Goal: Task Accomplishment & Management: Complete application form

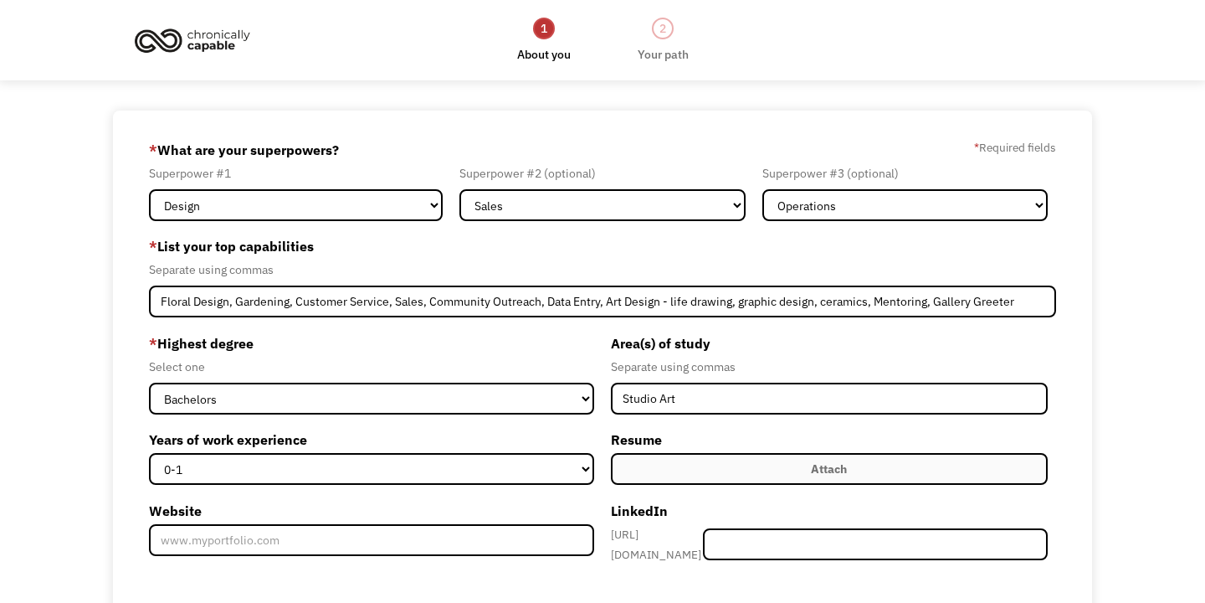
select select "Design"
select select "Sales"
select select "Operations"
select select "bachelors"
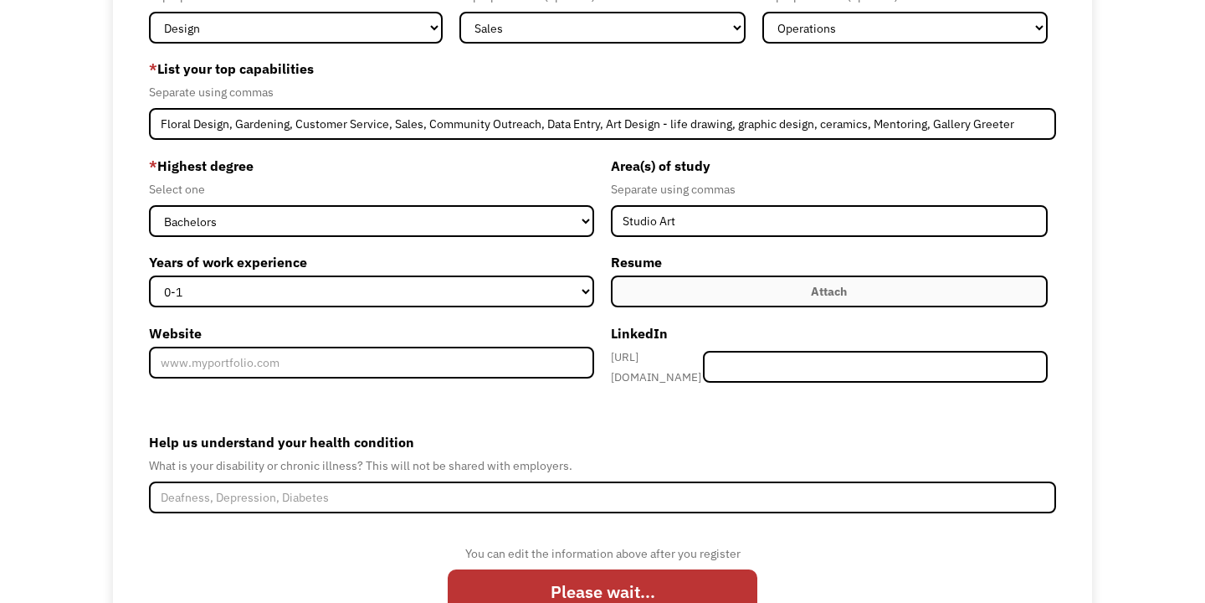
scroll to position [184, 0]
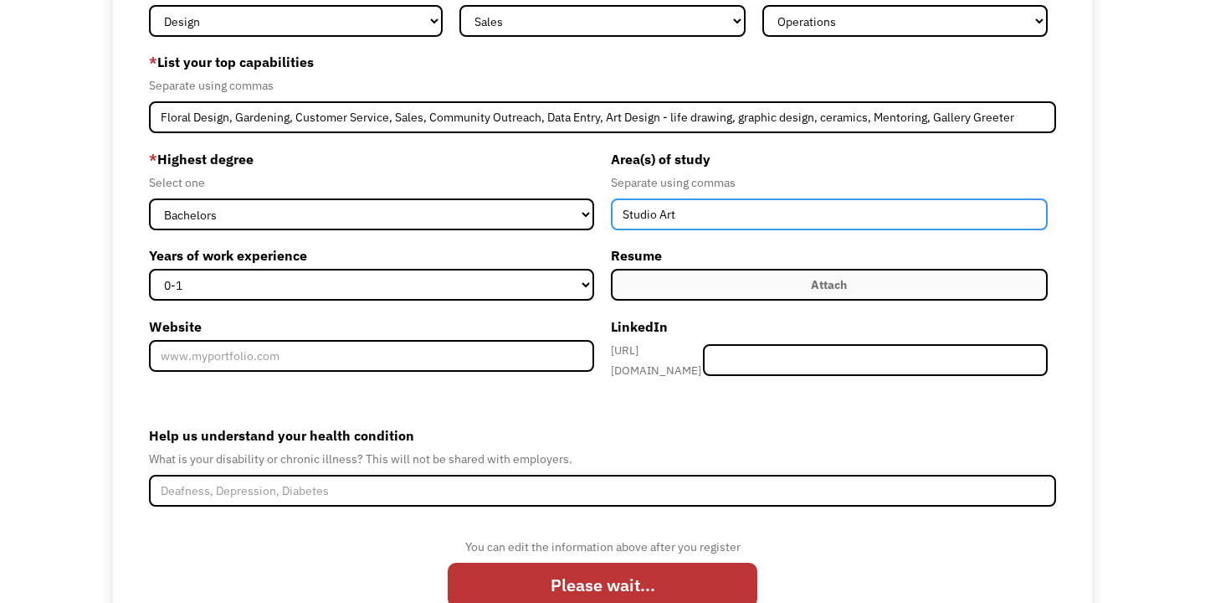
type input "Studio Art"
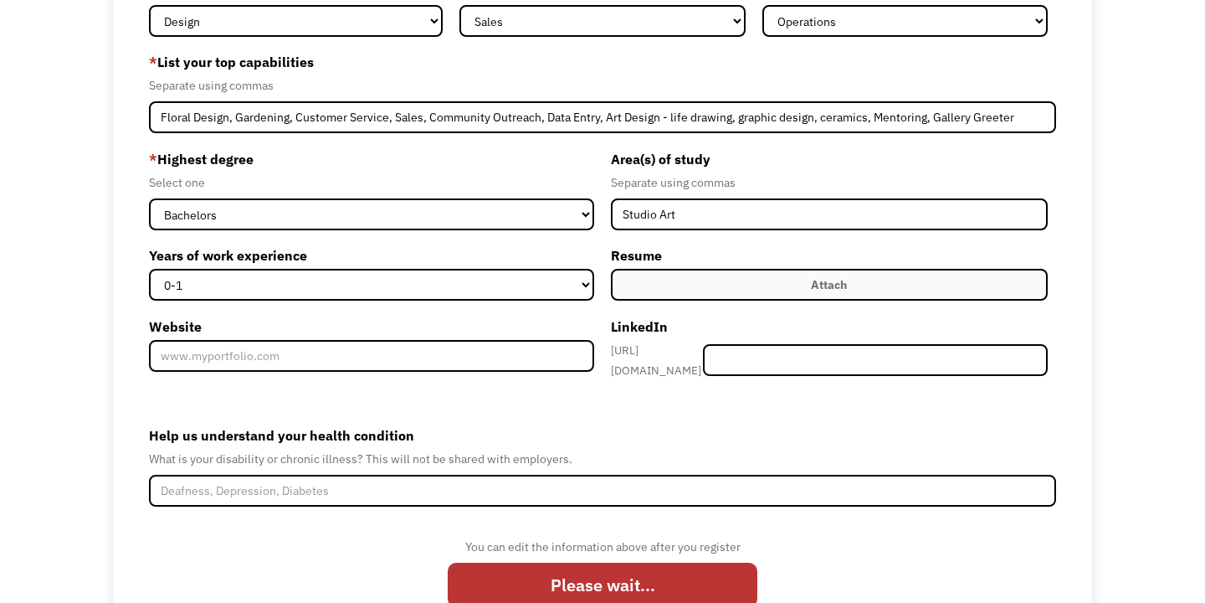
click at [767, 286] on label "Attach" at bounding box center [829, 285] width 437 height 32
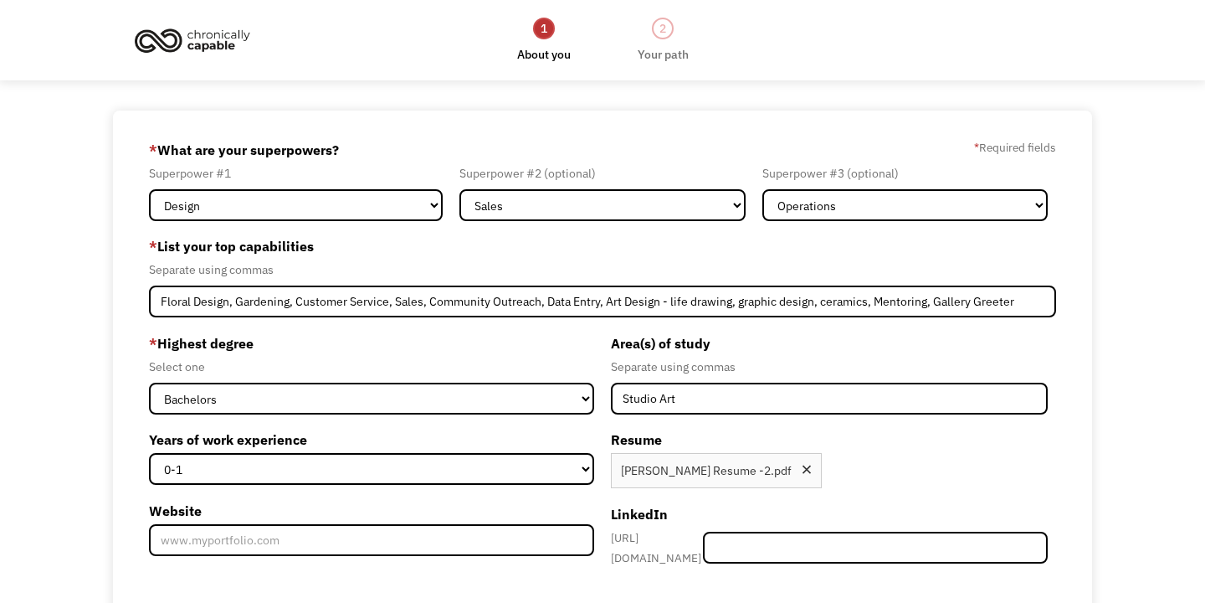
scroll to position [0, 0]
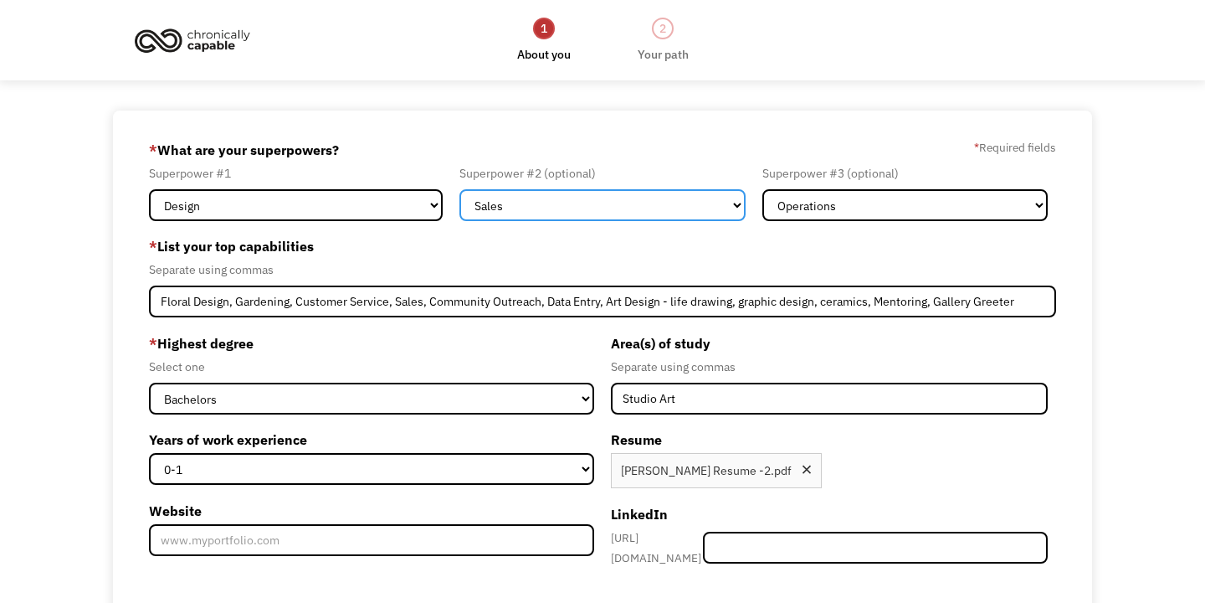
select select "Other"
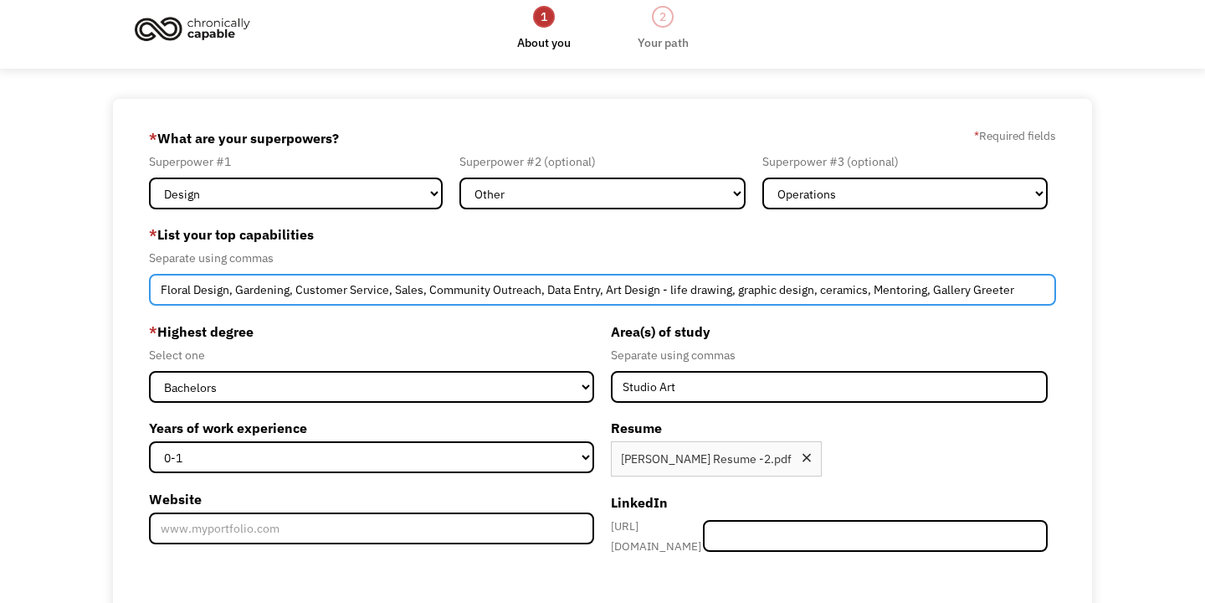
click at [427, 290] on input "Floral Design, Gardening, Customer Service, Sales, Community Outreach, Data Ent…" at bounding box center [602, 290] width 907 height 32
click at [574, 290] on input "Floral Design, Gardening, Customer Service, Community Outreach, Data Entry, Art…" at bounding box center [602, 290] width 907 height 32
click at [803, 290] on input "Floral Design, Gardening, Customer Service, Art Design - life drawing, graphic …" at bounding box center [602, 290] width 907 height 32
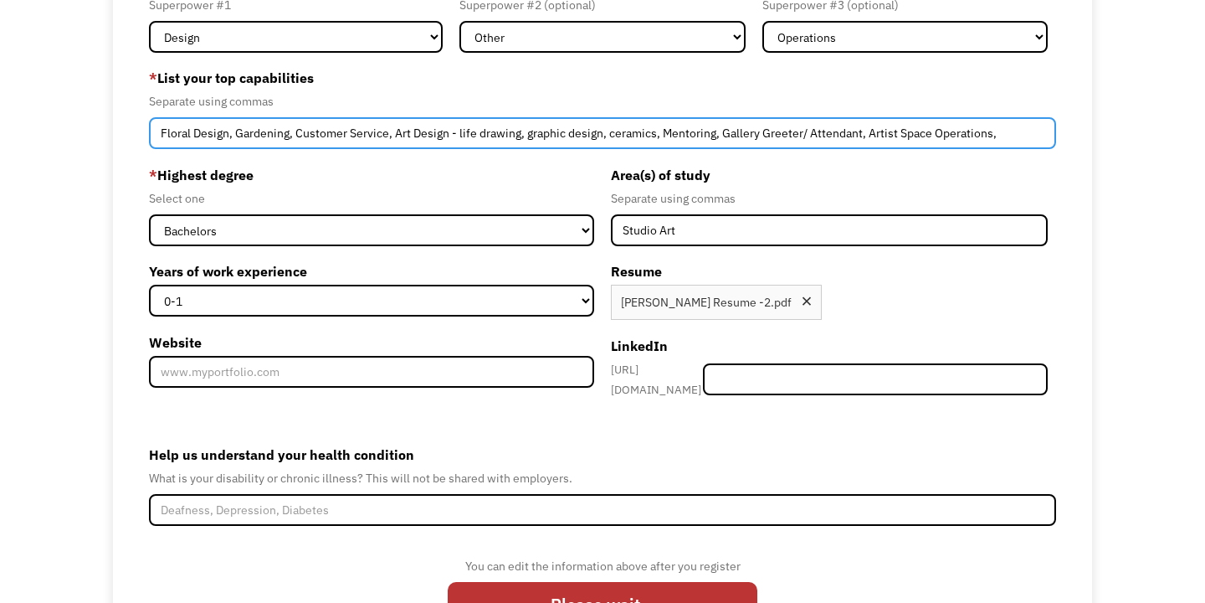
scroll to position [169, 0]
type input "Floral Design, Gardening, Customer Service, Art Design - life drawing, graphic …"
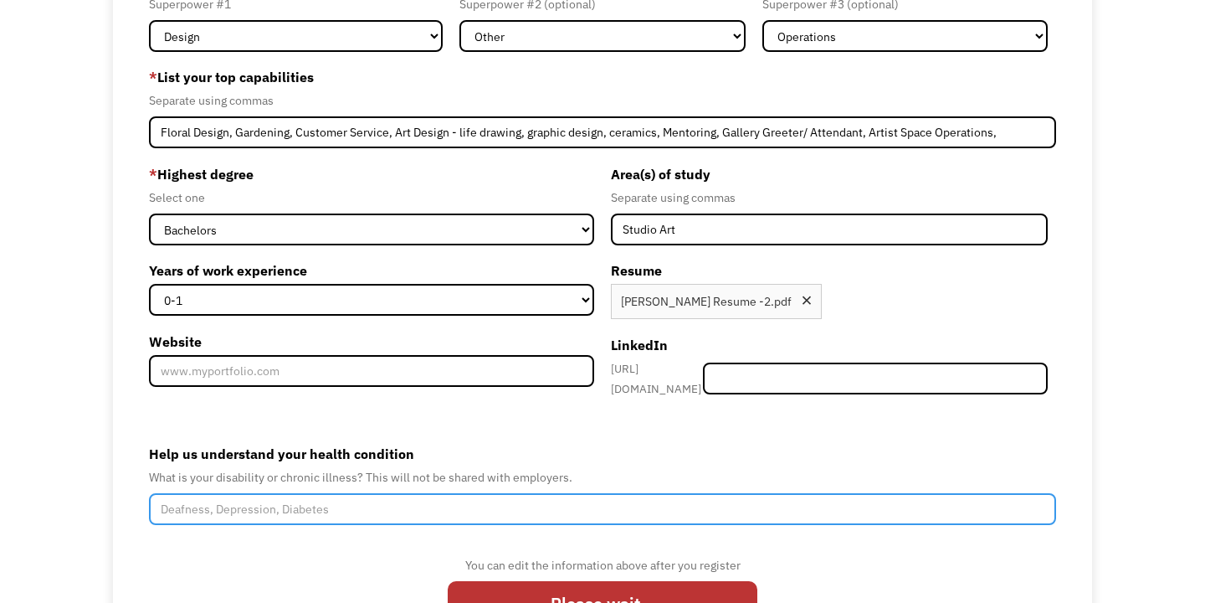
click at [383, 507] on input "Help us understand your health condition" at bounding box center [602, 509] width 907 height 32
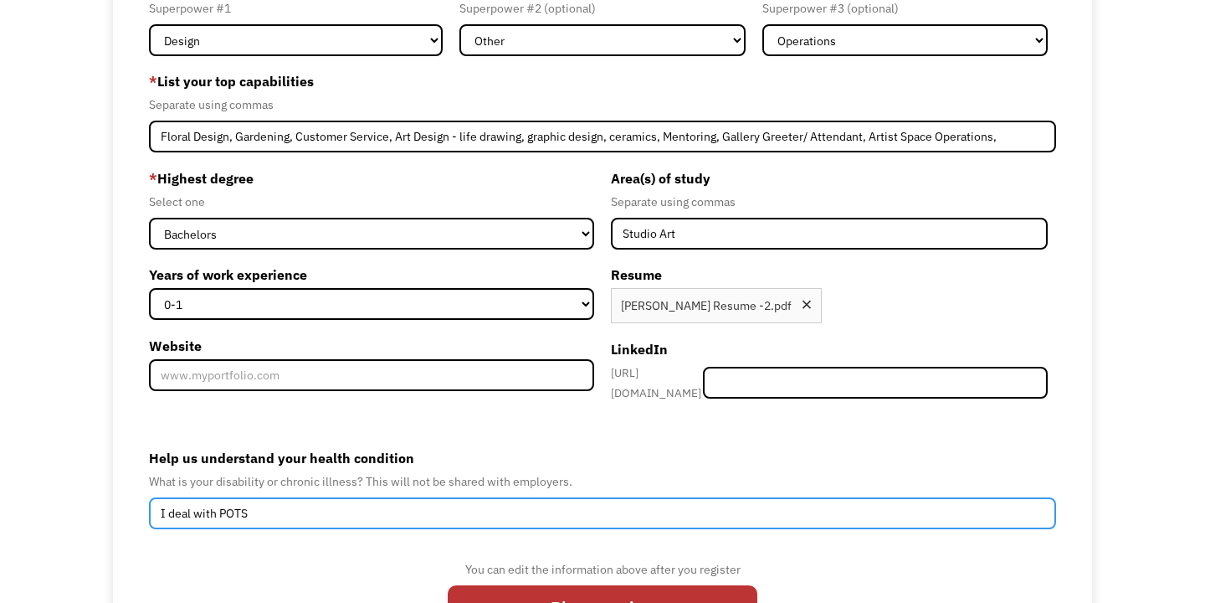
scroll to position [168, 0]
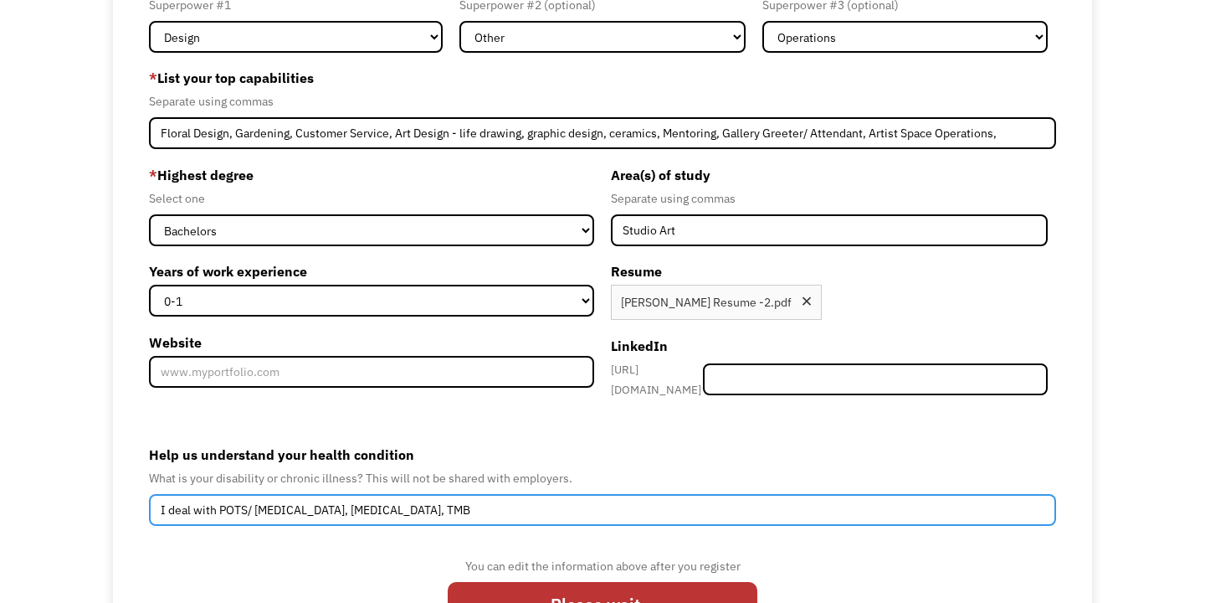
type input "I deal with POTS/ Dysautonomia, Celiac Disease, TMB"
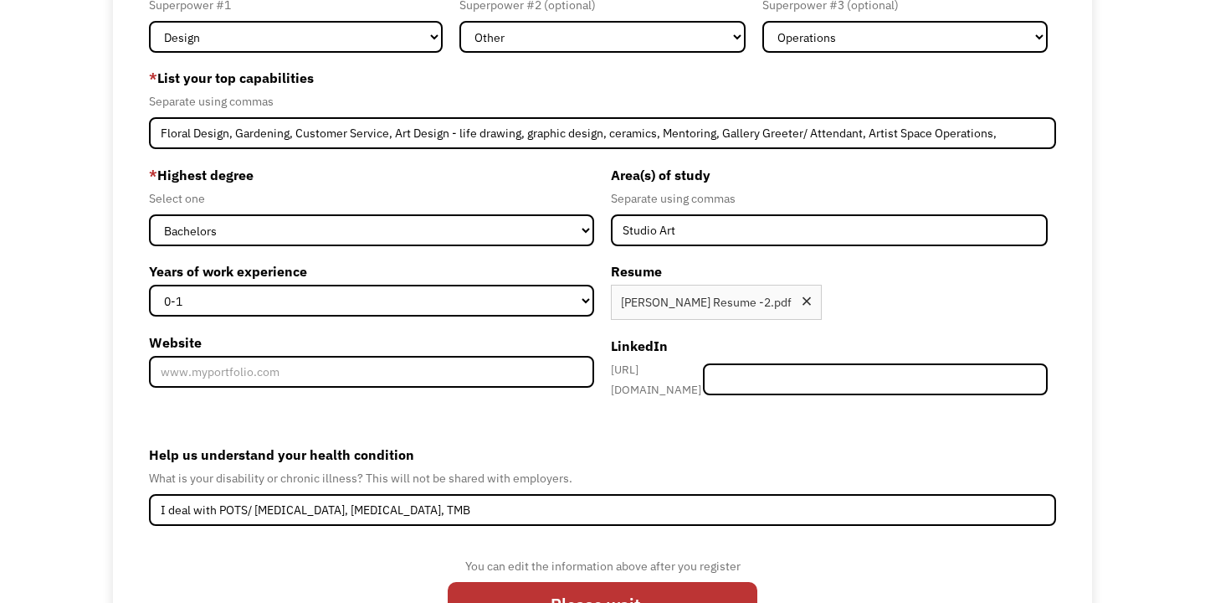
click at [1009, 115] on div "* List your top capabilities Separate using commas Floral Design, Gardening, Cu…" at bounding box center [602, 106] width 907 height 85
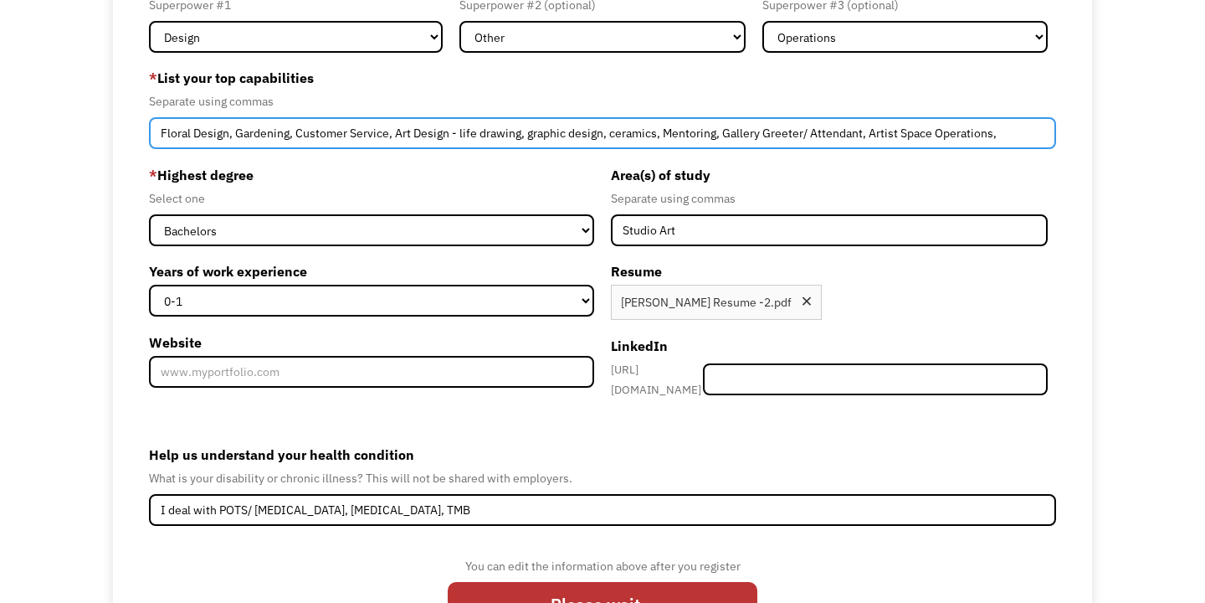
click at [1009, 136] on input "Floral Design, Gardening, Customer Service, Art Design - life drawing, graphic …" at bounding box center [602, 133] width 907 height 32
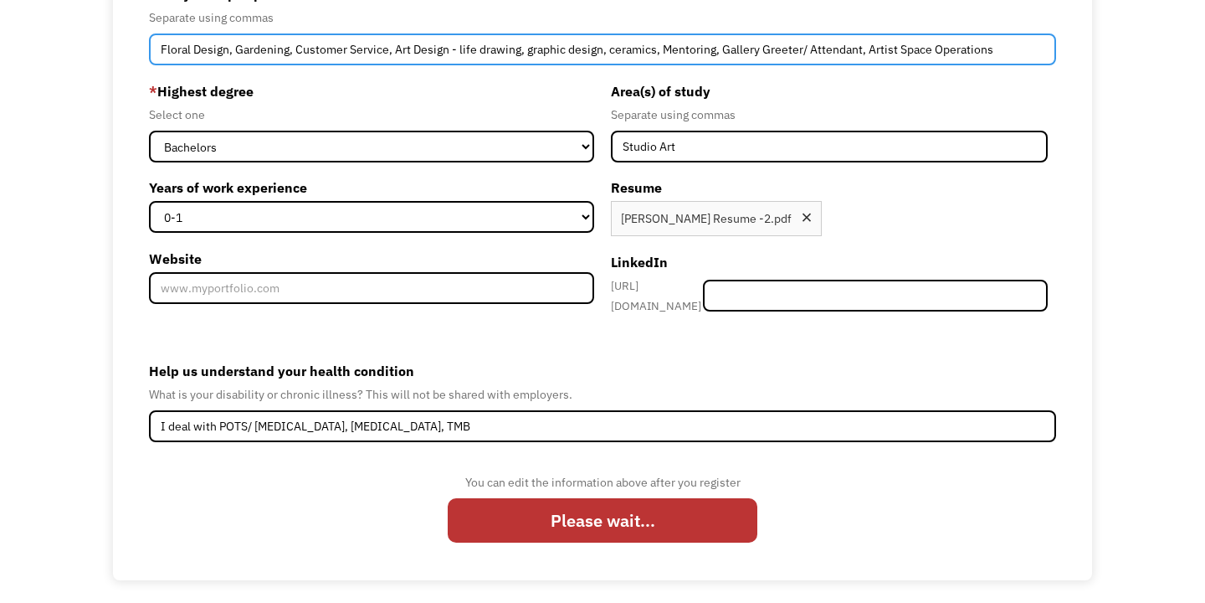
scroll to position [251, 0]
type input "Floral Design, Gardening, Customer Service, Art Design - life drawing, graphic …"
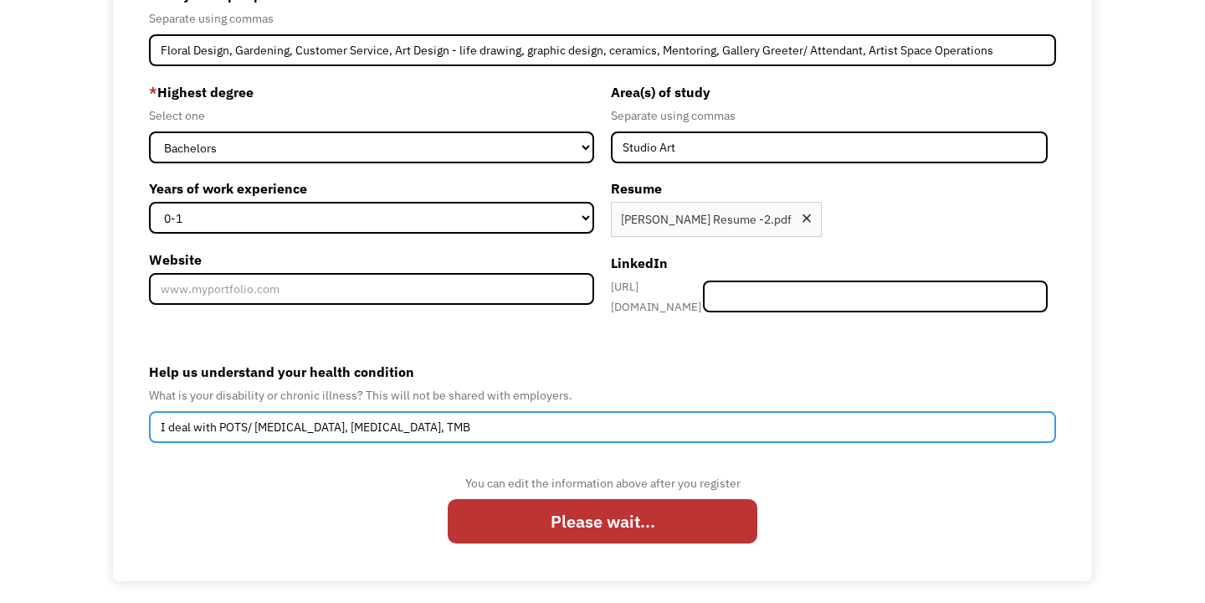
click at [499, 418] on input "I deal with POTS/ Dysautonomia, Celiac Disease, TMB" at bounding box center [602, 427] width 907 height 32
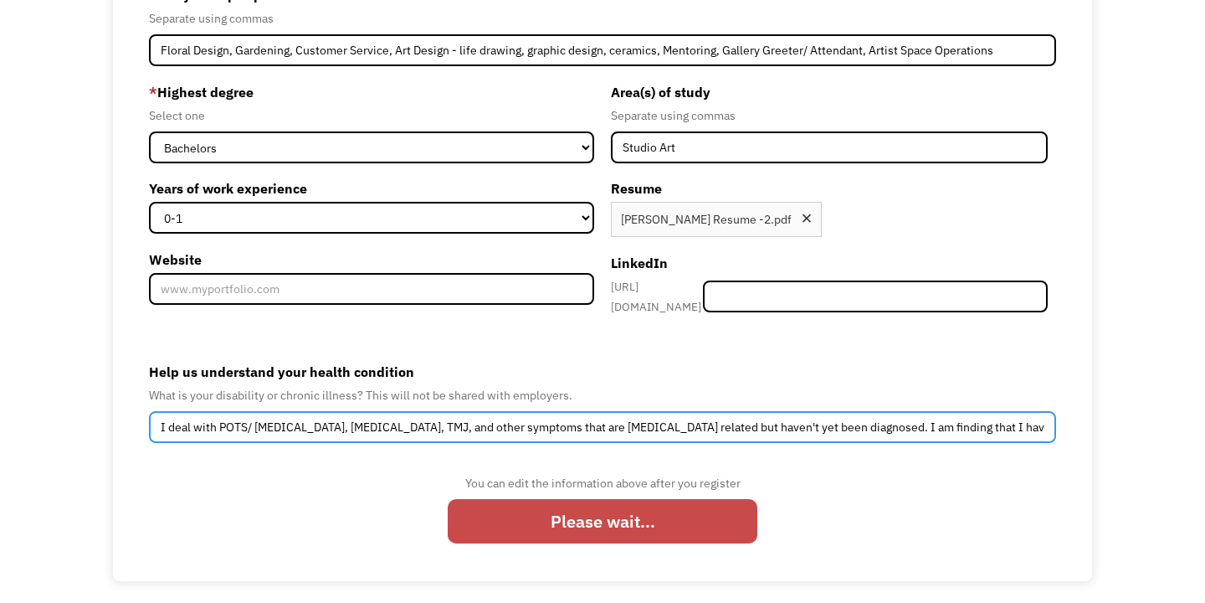
type input "I deal with POTS/ [MEDICAL_DATA], [MEDICAL_DATA], TMJ, and other symptoms that …"
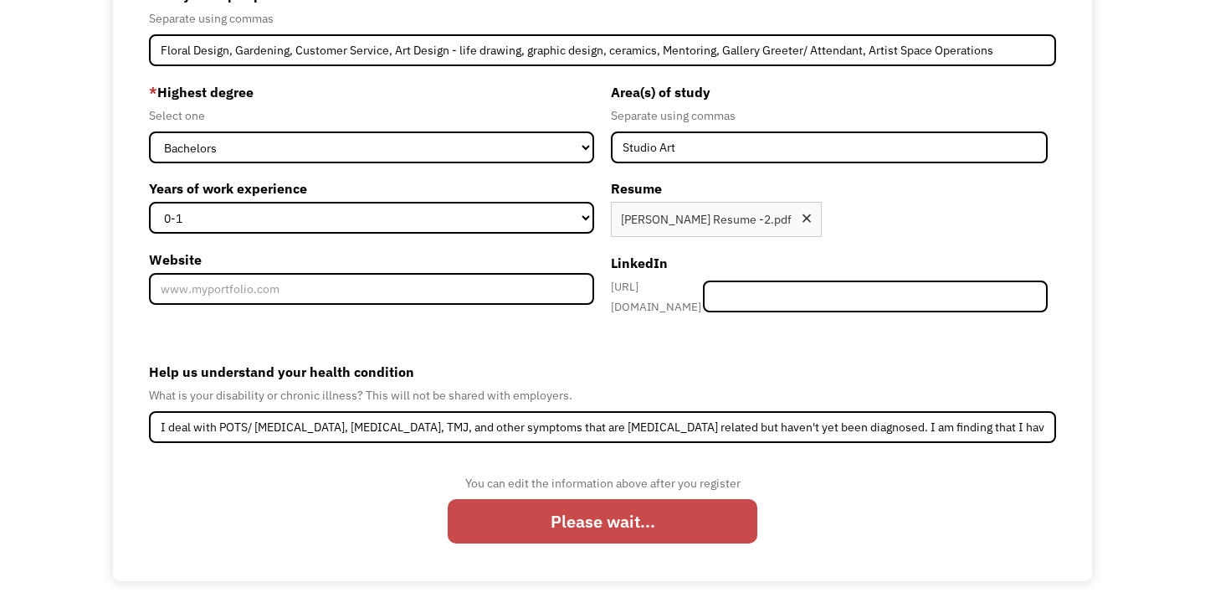
click at [696, 514] on input "Please wait..." at bounding box center [603, 521] width 310 height 44
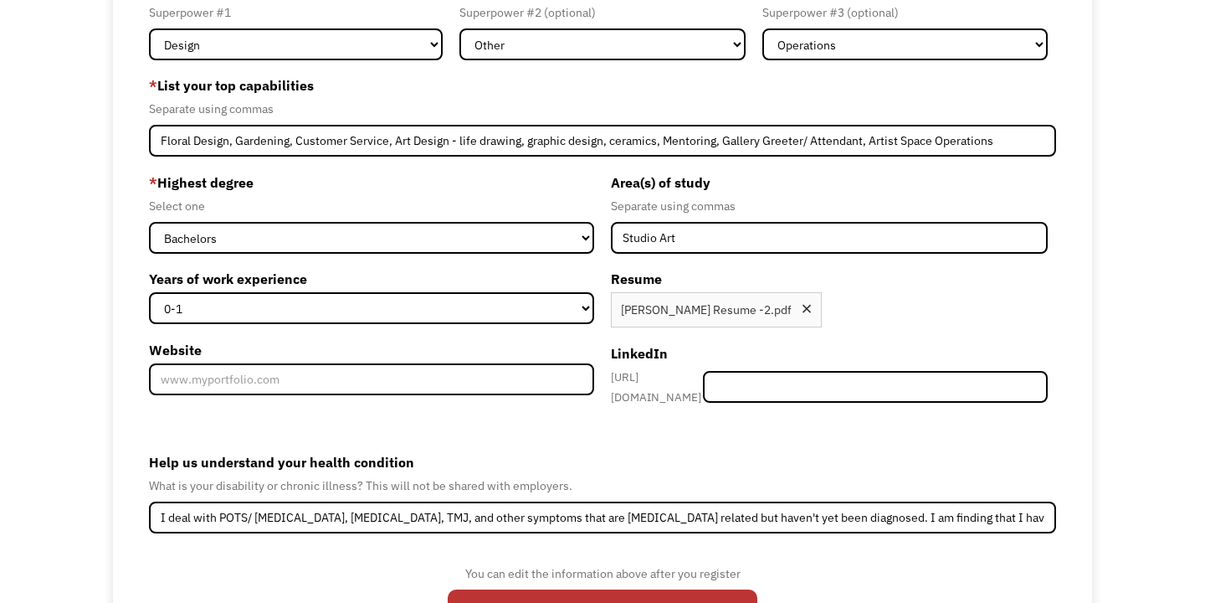
scroll to position [152, 0]
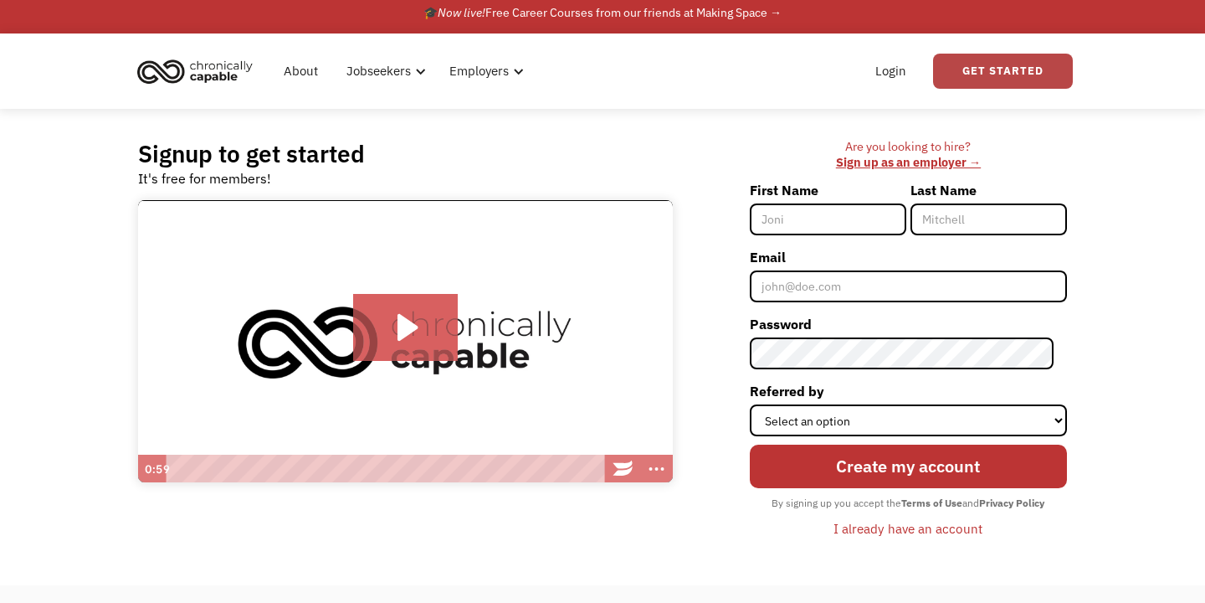
click at [1036, 73] on link "Get Started" at bounding box center [1003, 71] width 140 height 35
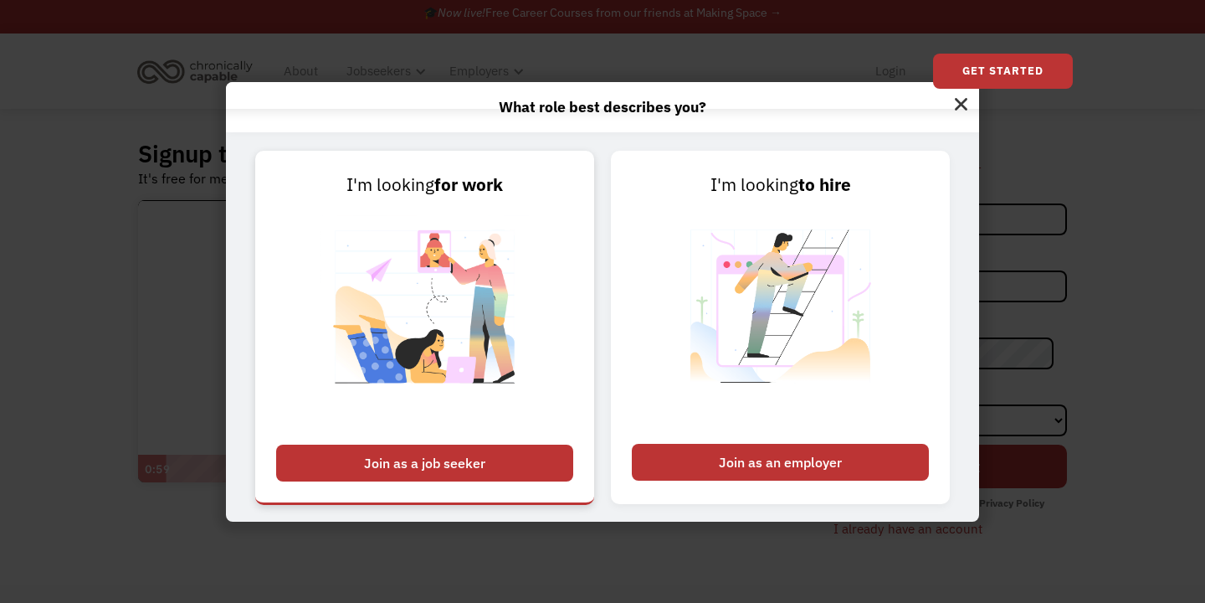
click at [523, 457] on div "Join as a job seeker" at bounding box center [424, 462] width 297 height 37
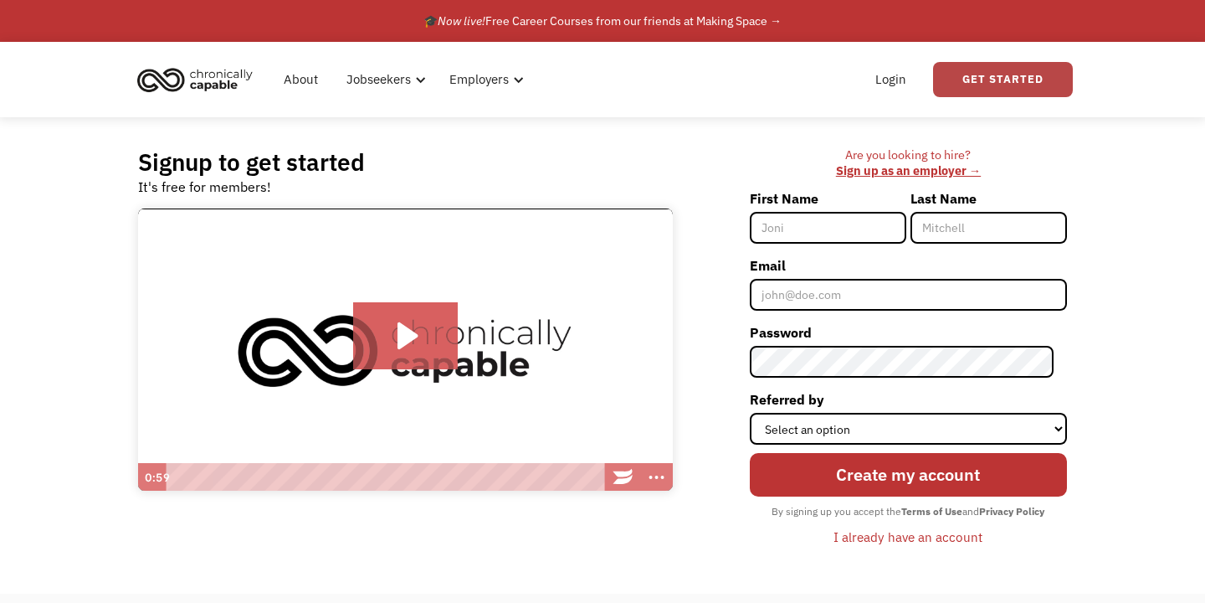
click at [1039, 68] on link "Get Started" at bounding box center [1003, 79] width 140 height 35
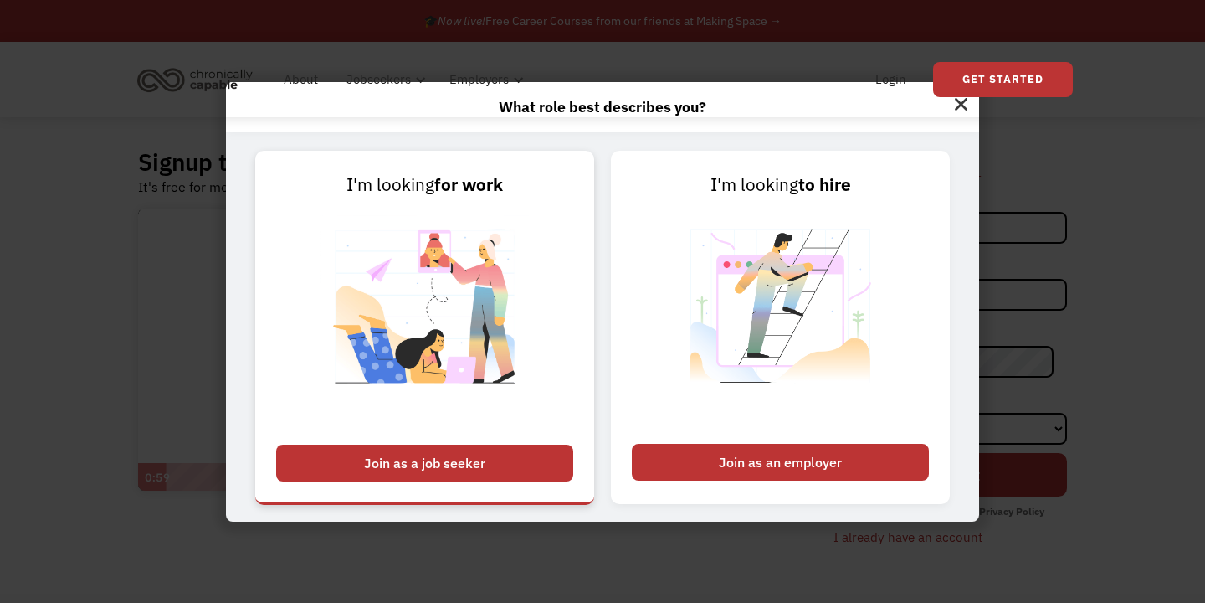
click at [479, 474] on div "Join as a job seeker" at bounding box center [424, 462] width 297 height 37
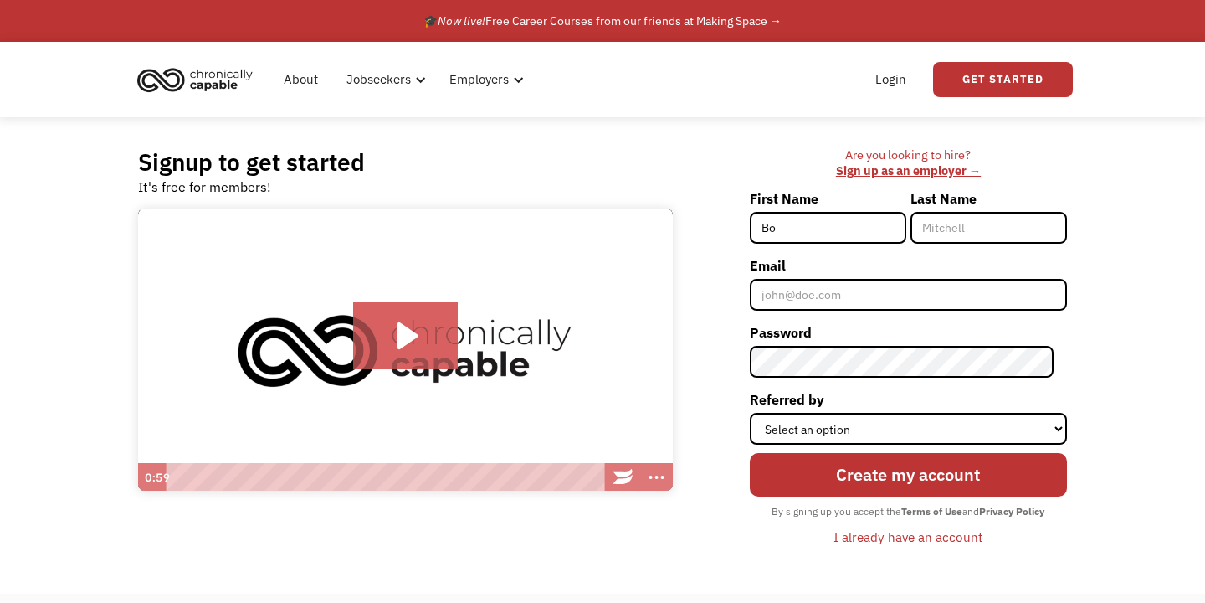
type input "B"
type input "[PERSON_NAME]"
type input "J"
type input "[PERSON_NAME]"
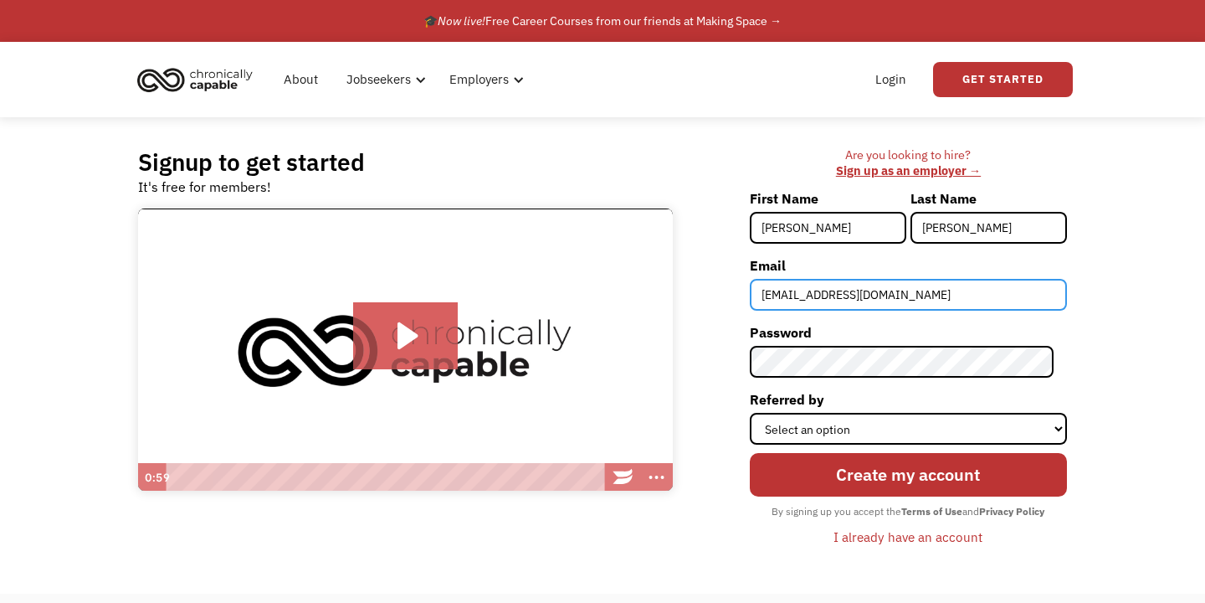
type input "[EMAIL_ADDRESS][DOMAIN_NAME]"
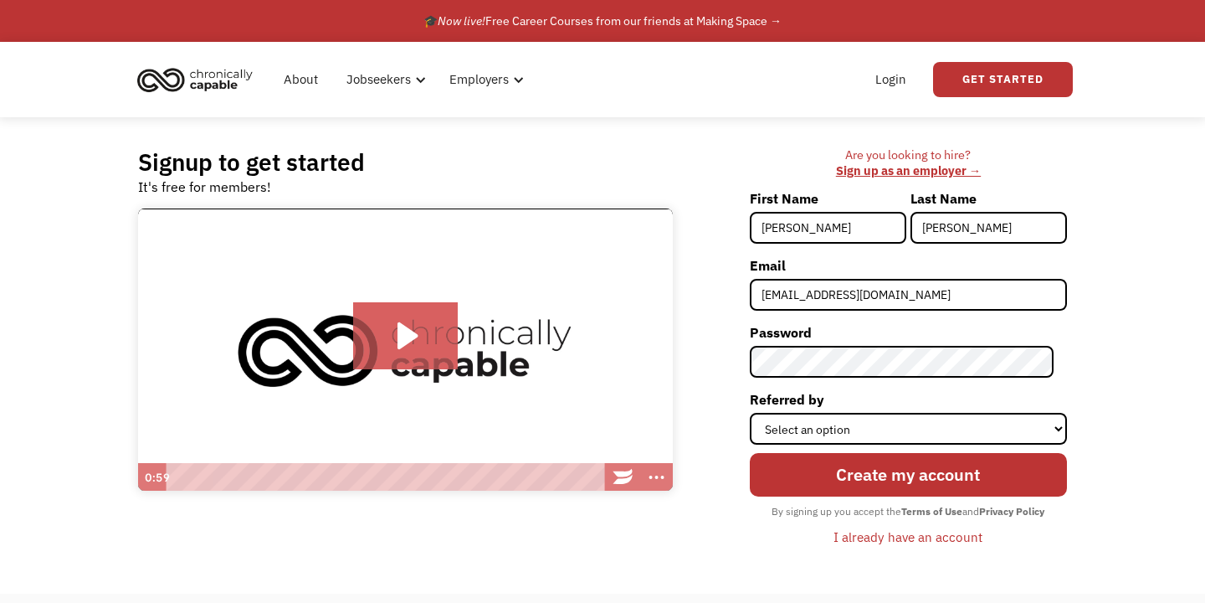
click at [1204, 292] on div "Signup to get started It's free for members! Click for sound @keyframes VOLUME_…" at bounding box center [602, 355] width 1205 height 476
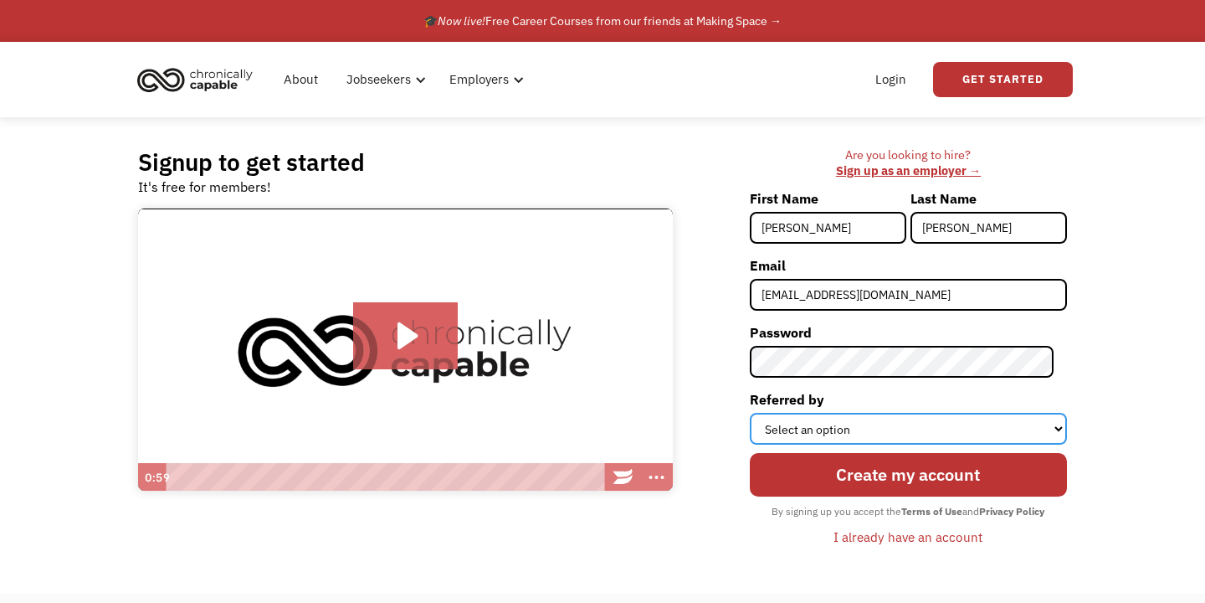
select select "Other"
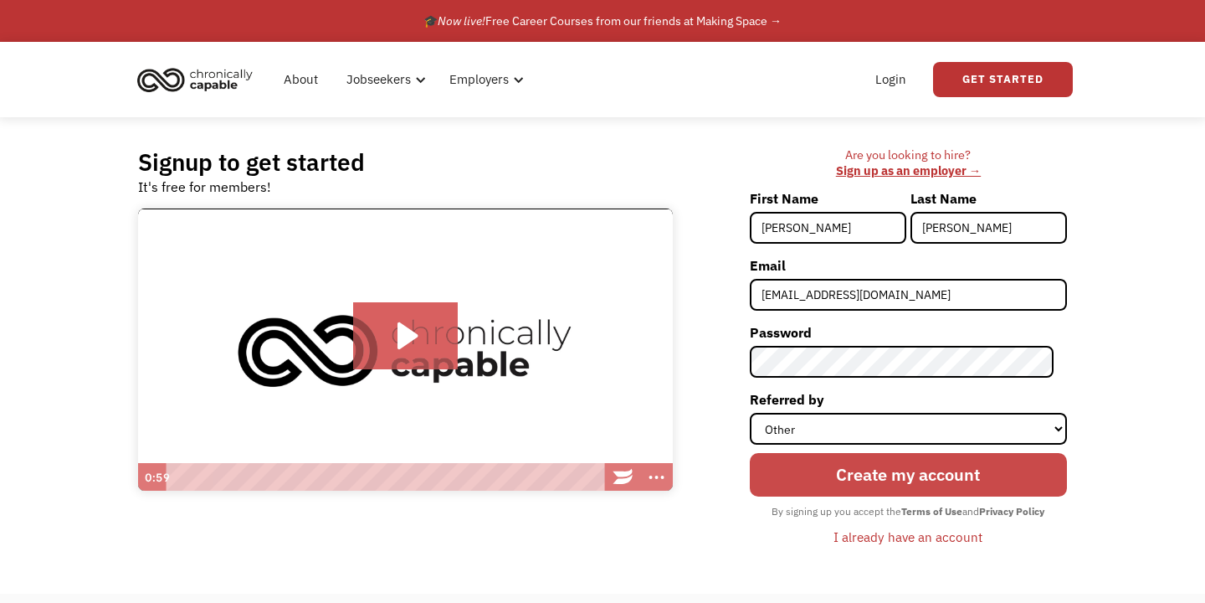
click at [861, 453] on input "Create my account" at bounding box center [908, 475] width 317 height 44
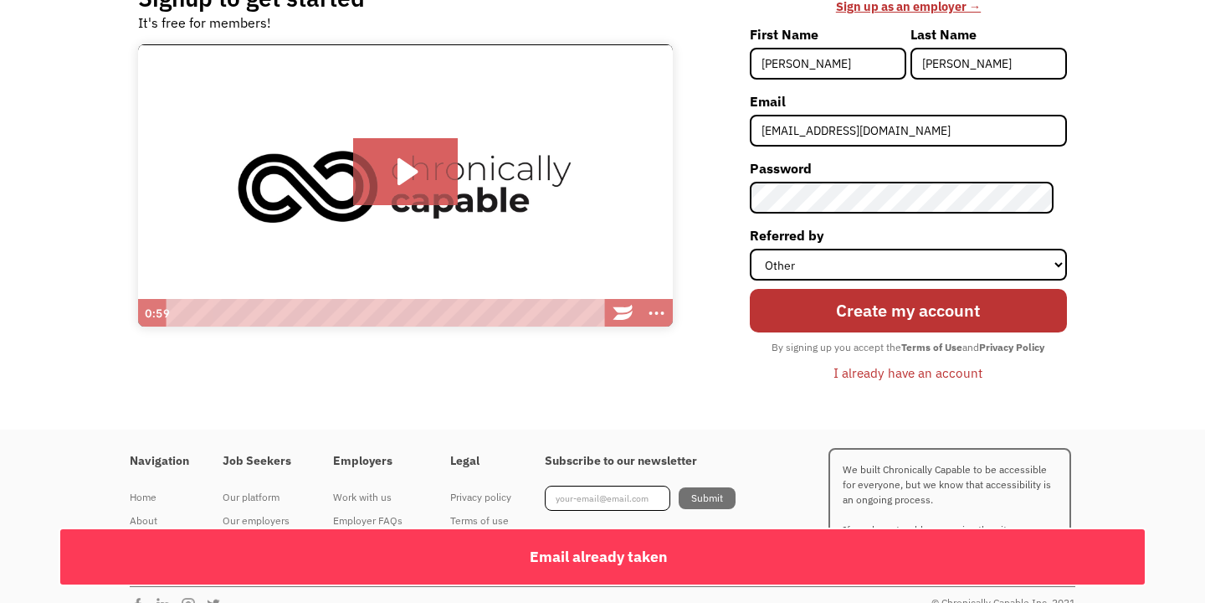
scroll to position [171, 0]
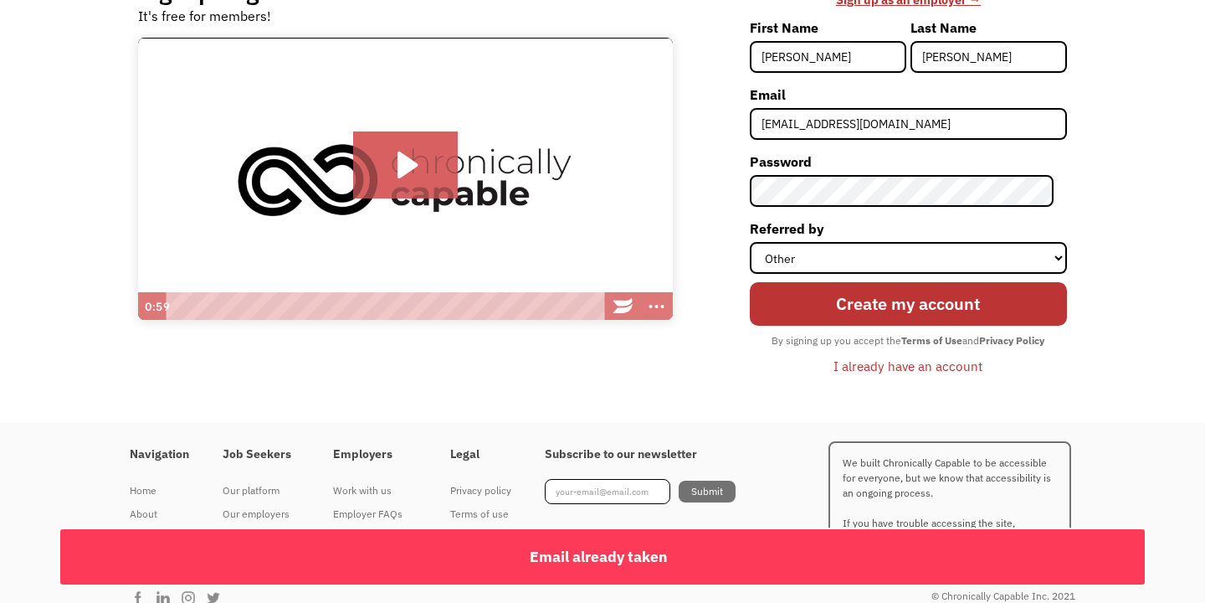
click at [931, 372] on div "I already have an account" at bounding box center [908, 366] width 149 height 20
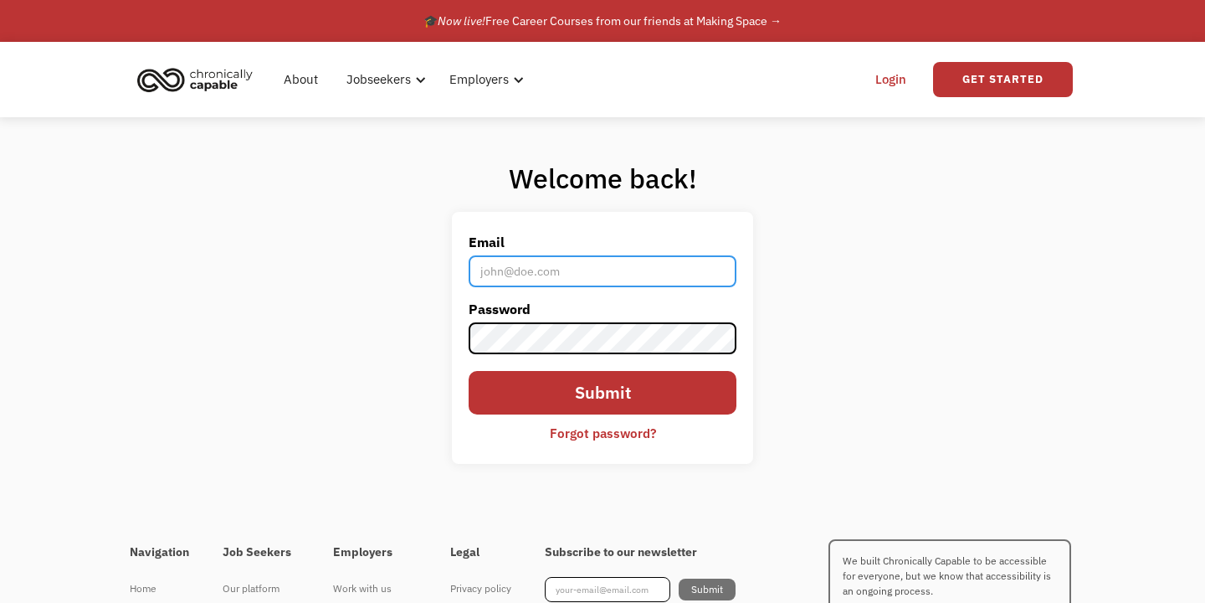
type input "bobbyholtart@gmail.com"
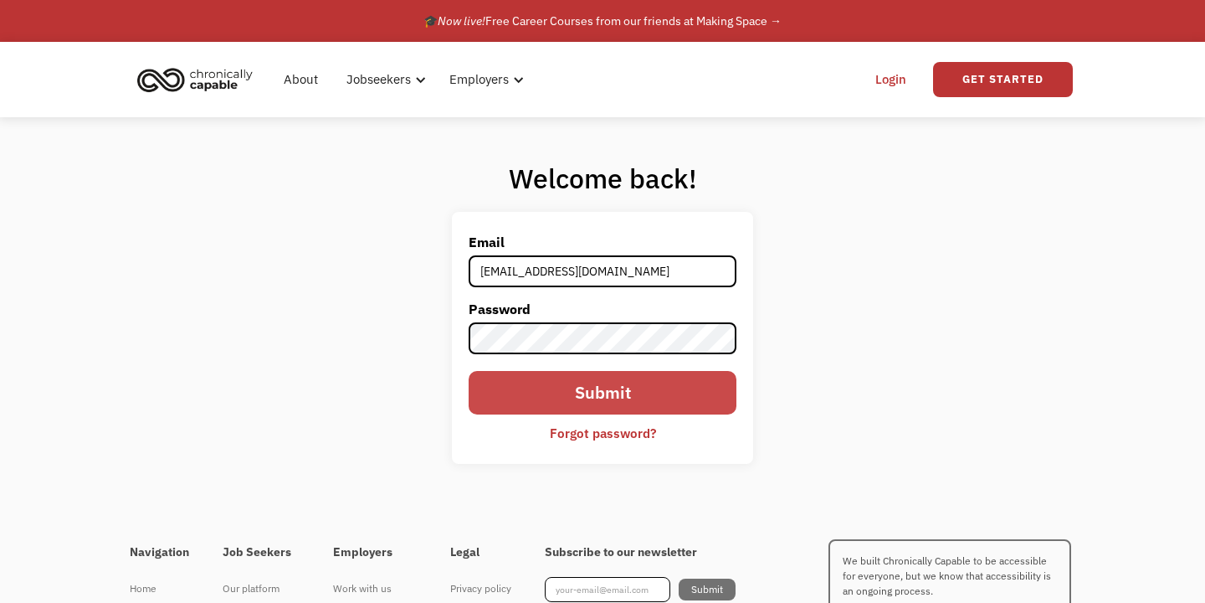
click at [571, 405] on input "Submit" at bounding box center [603, 393] width 268 height 44
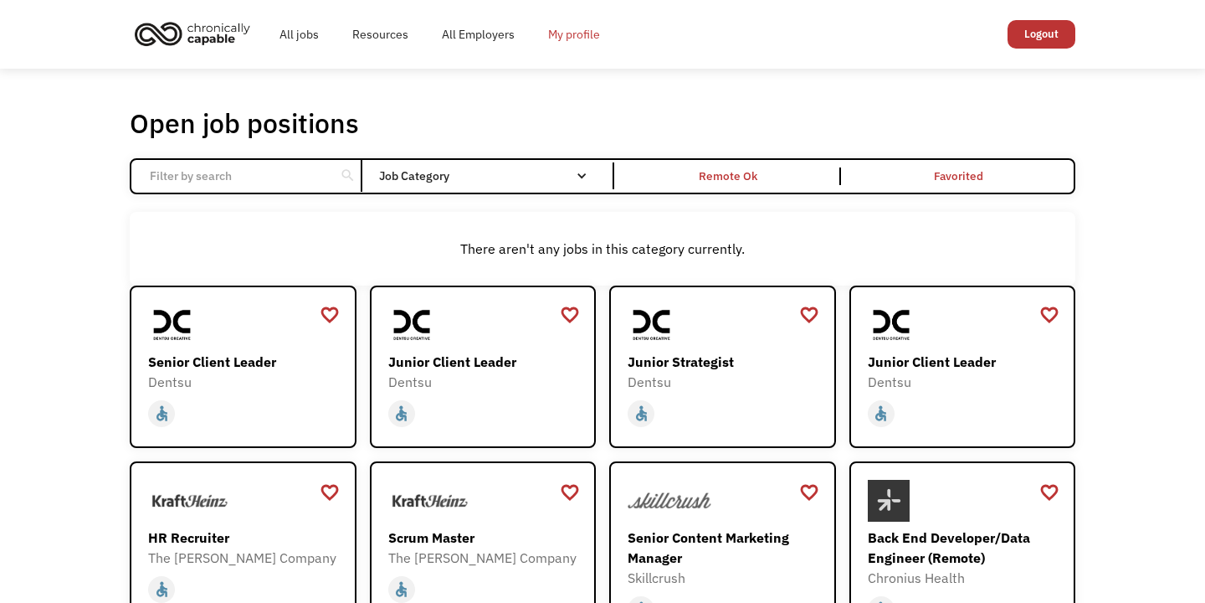
click at [571, 42] on link "My profile" at bounding box center [573, 35] width 85 height 54
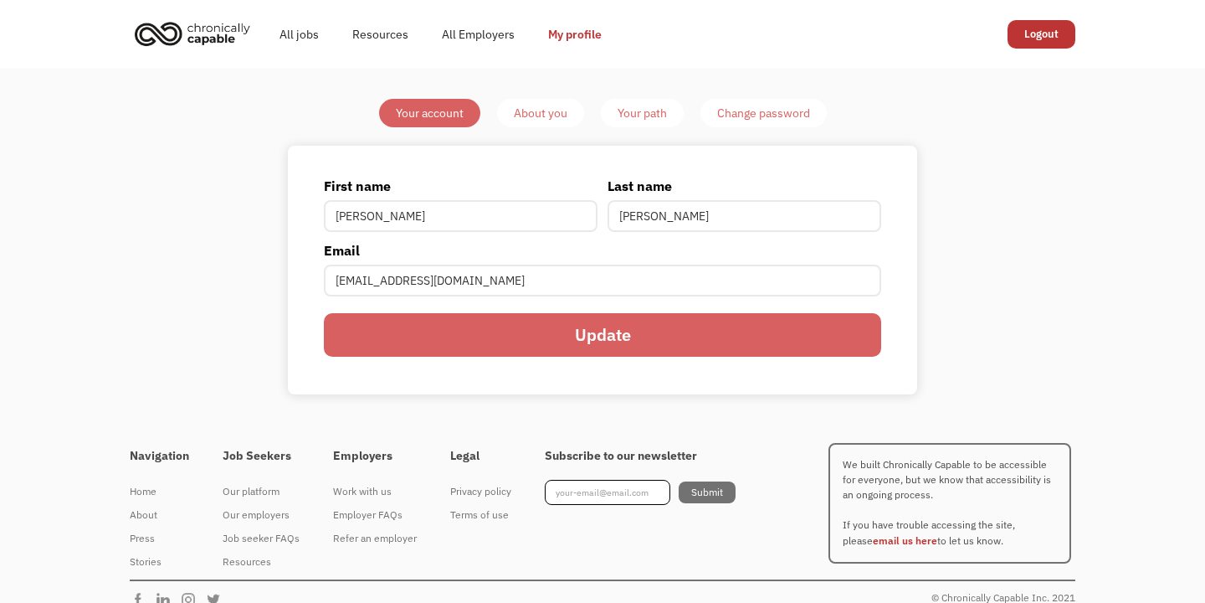
click at [541, 119] on div "About you" at bounding box center [541, 113] width 54 height 20
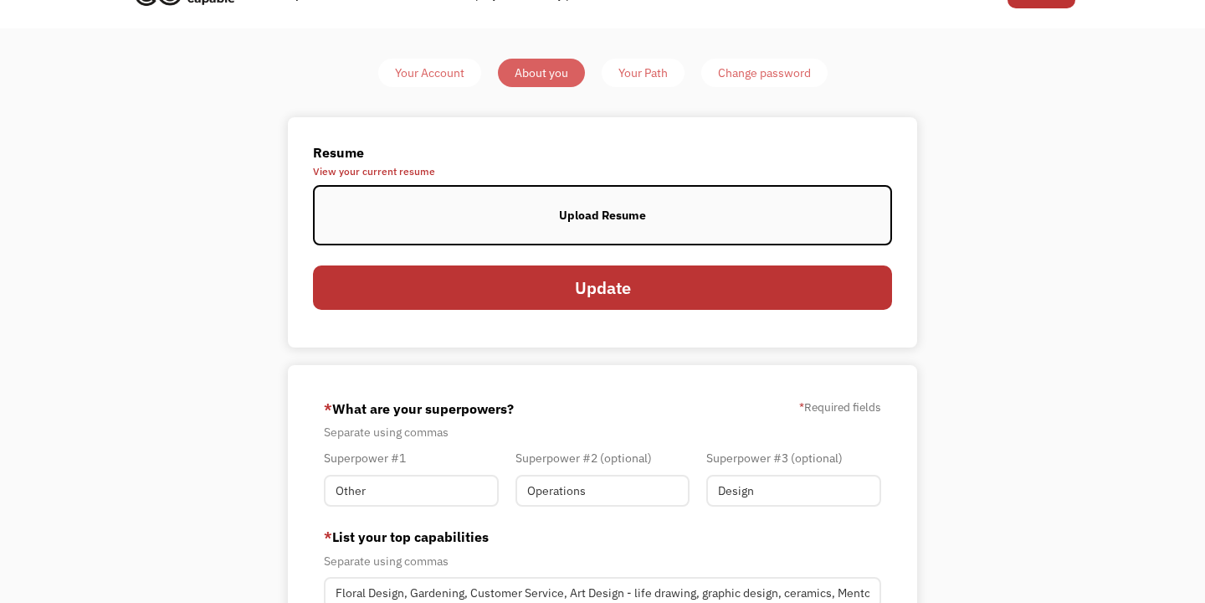
scroll to position [86, 0]
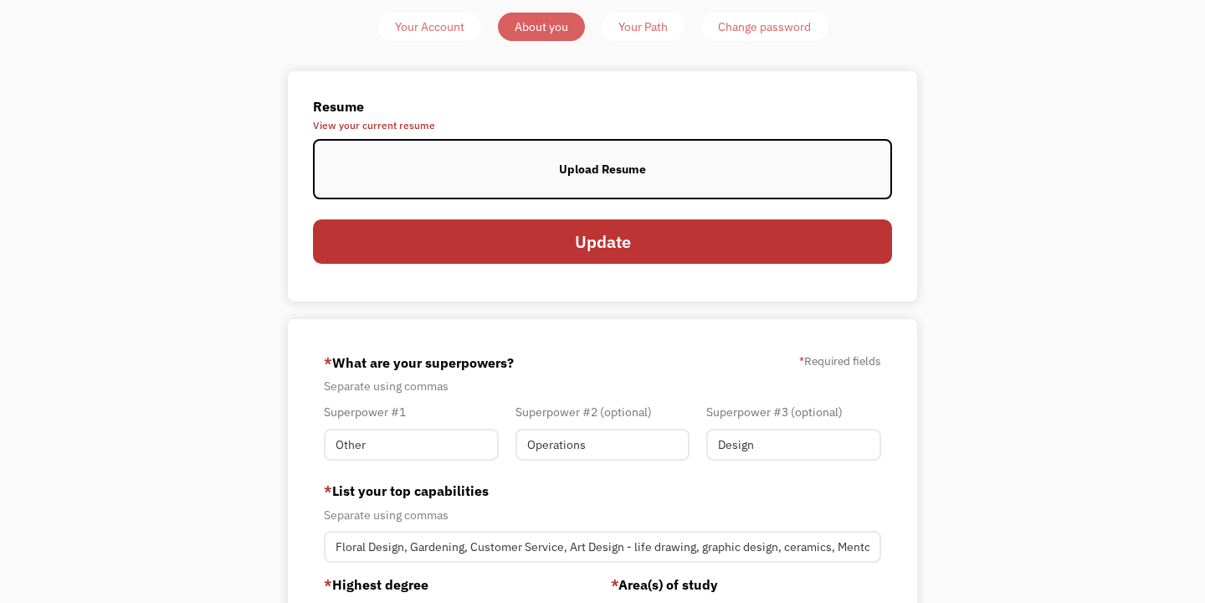
click at [408, 121] on span "View your current resume" at bounding box center [602, 126] width 579 height 10
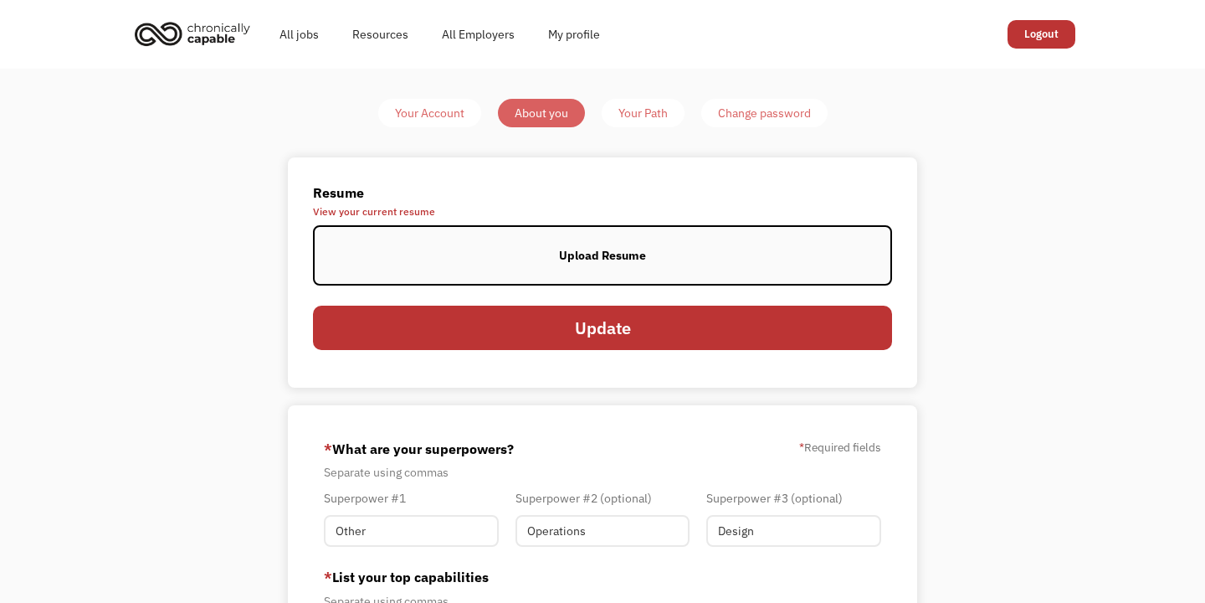
scroll to position [0, 0]
click at [426, 126] on link "Your Account" at bounding box center [429, 113] width 103 height 28
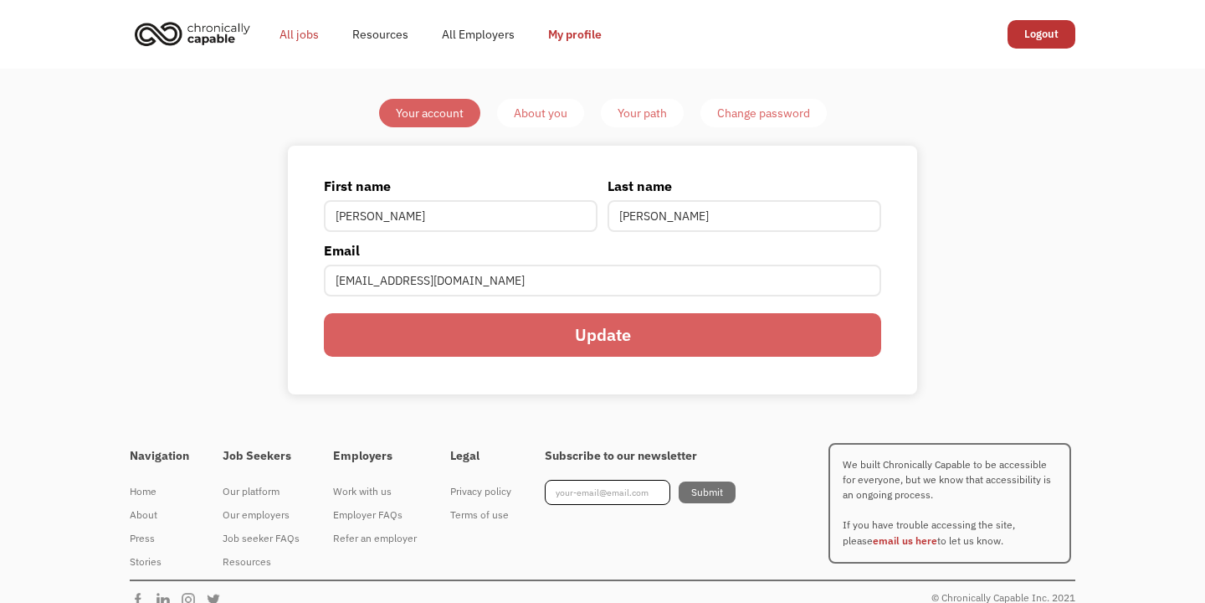
click at [293, 41] on link "All jobs" at bounding box center [299, 35] width 73 height 54
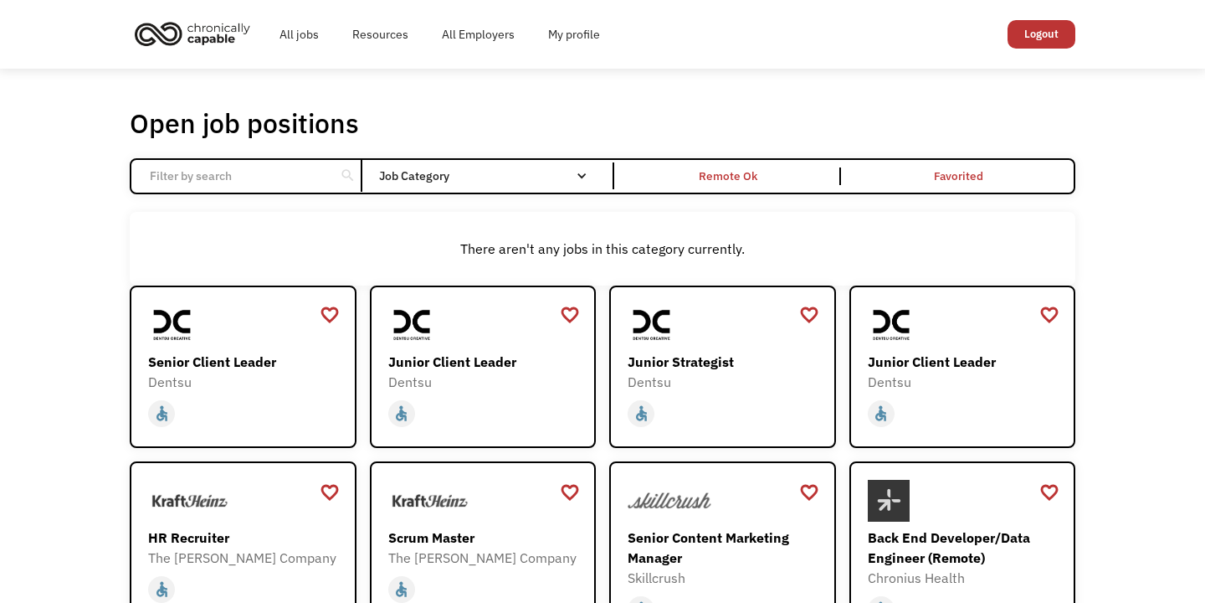
click at [302, 185] on input "Email Form" at bounding box center [233, 176] width 187 height 32
click at [338, 172] on div "search" at bounding box center [348, 175] width 26 height 27
click at [269, 181] on input "Email Form" at bounding box center [233, 176] width 187 height 32
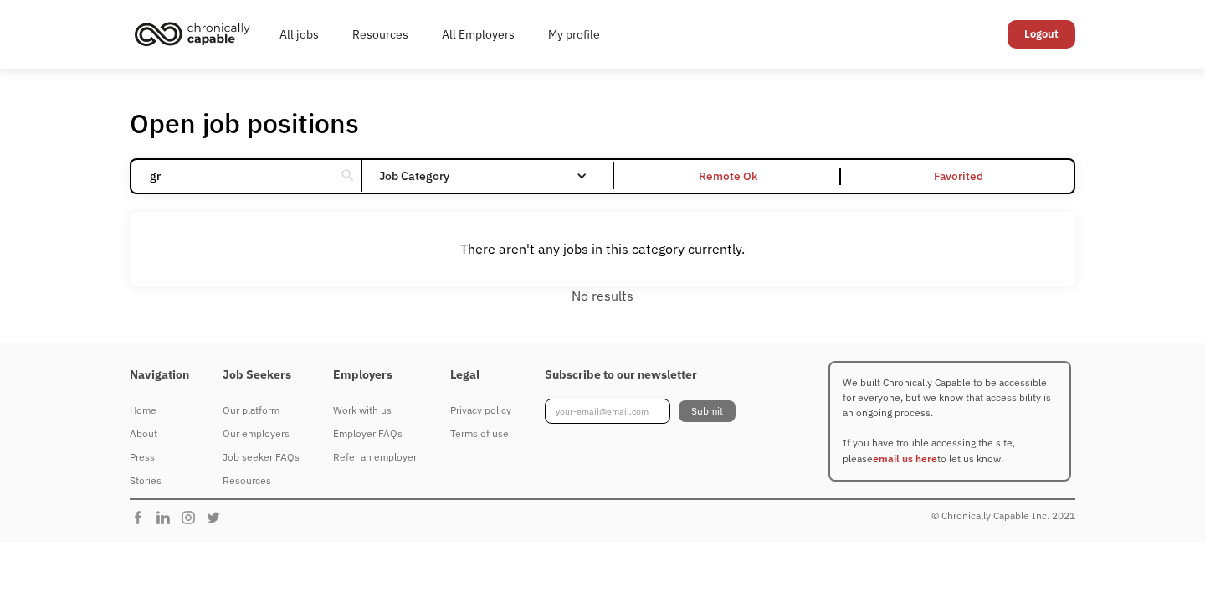
type input "g"
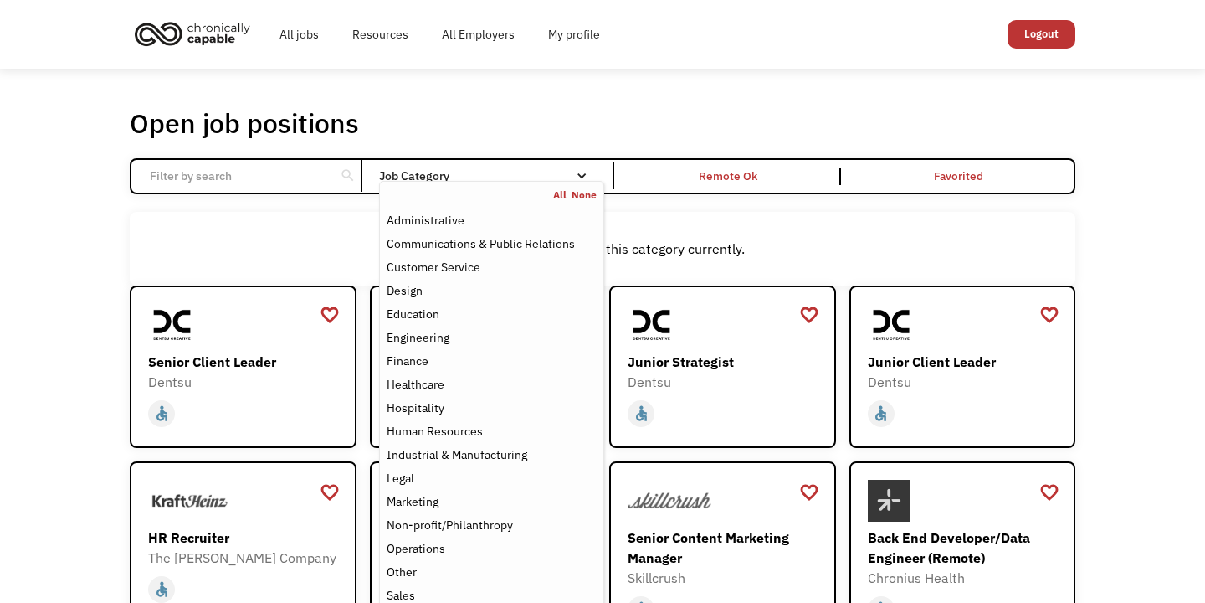
click at [562, 175] on div "Job Category" at bounding box center [491, 176] width 225 height 12
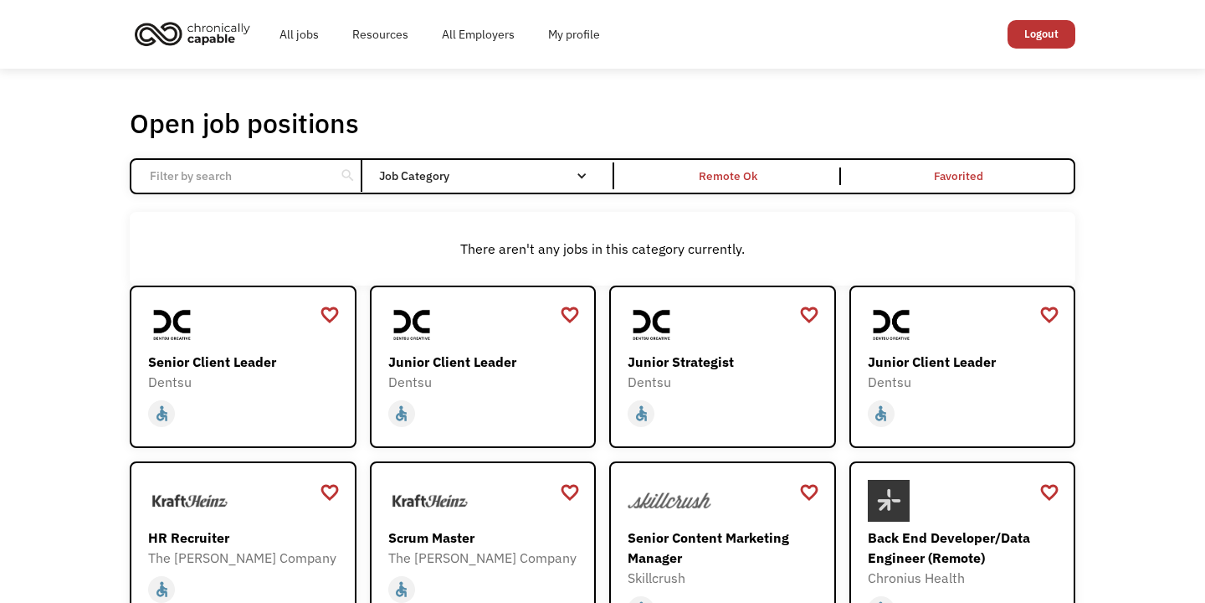
click at [562, 175] on div "Job Category" at bounding box center [491, 176] width 225 height 12
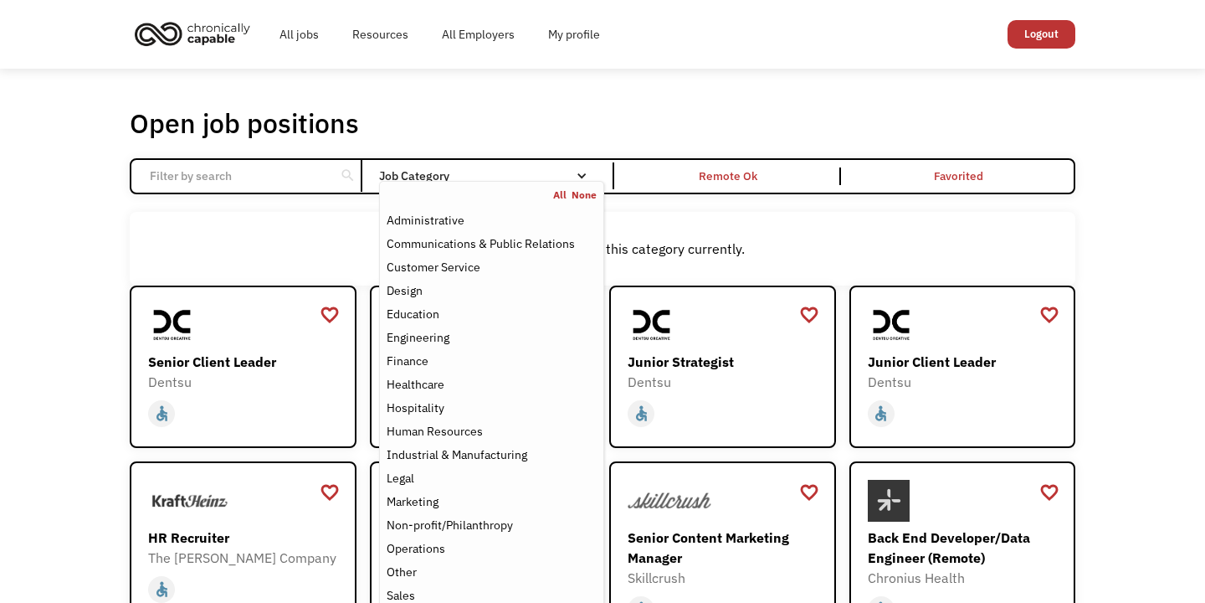
click at [562, 175] on div "Job Category" at bounding box center [491, 176] width 225 height 12
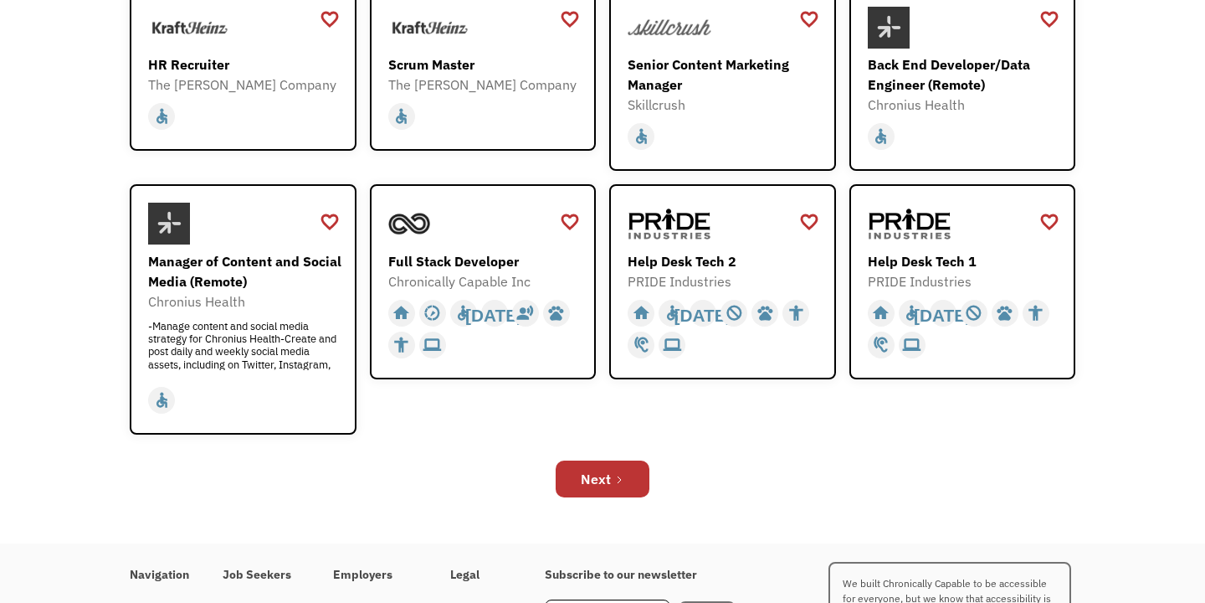
scroll to position [475, 0]
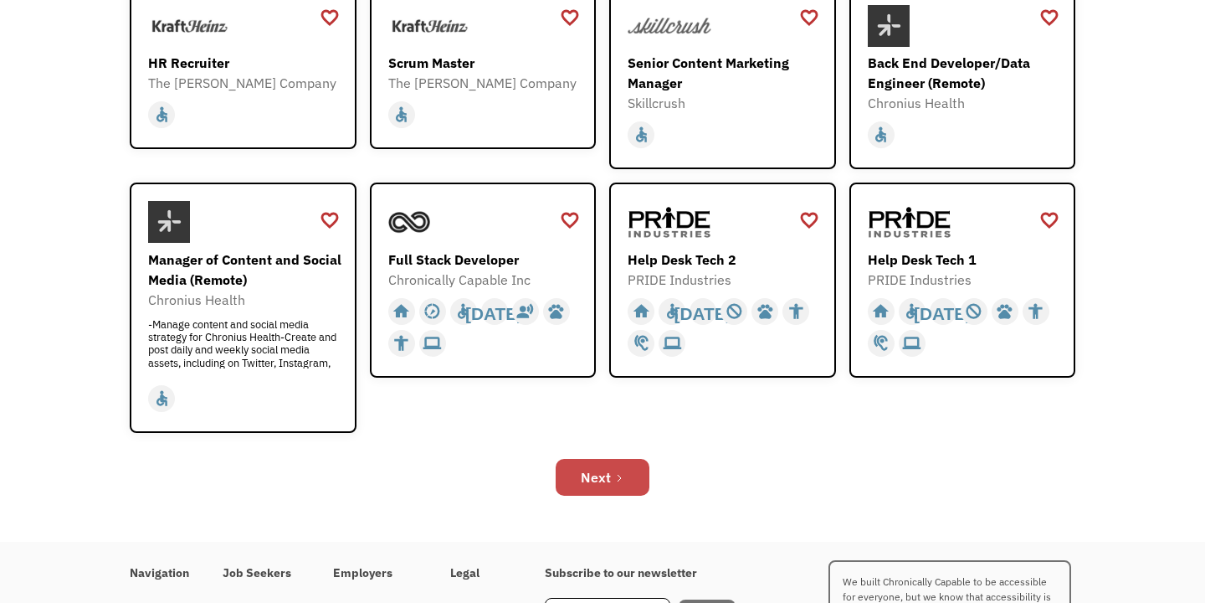
click at [610, 467] on div "Next" at bounding box center [596, 477] width 30 height 20
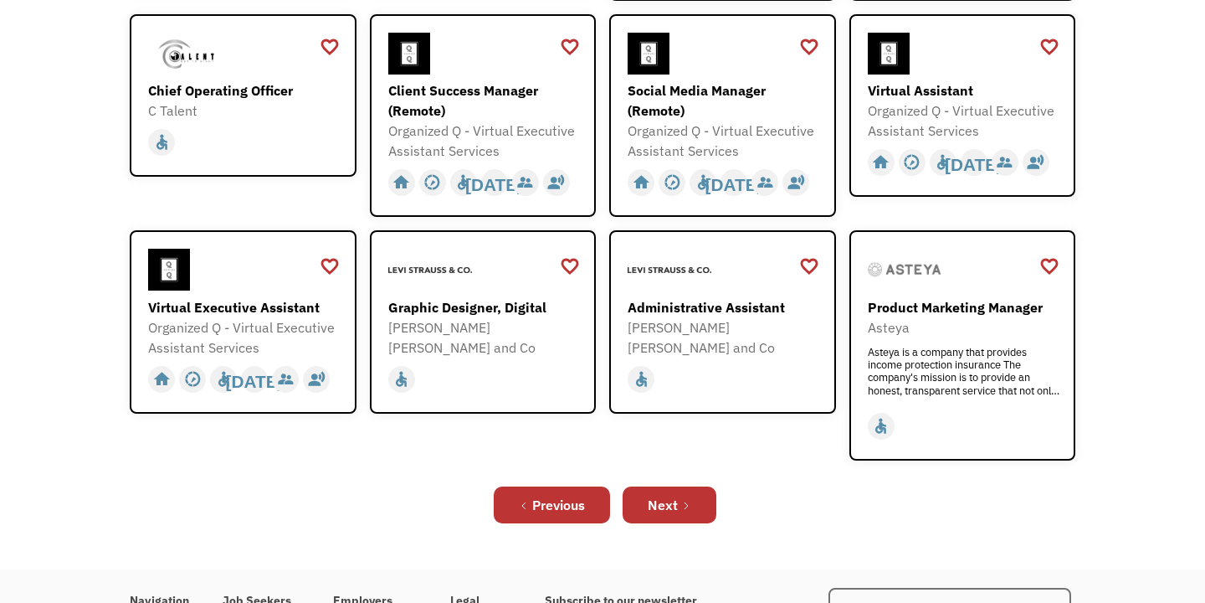
scroll to position [488, 0]
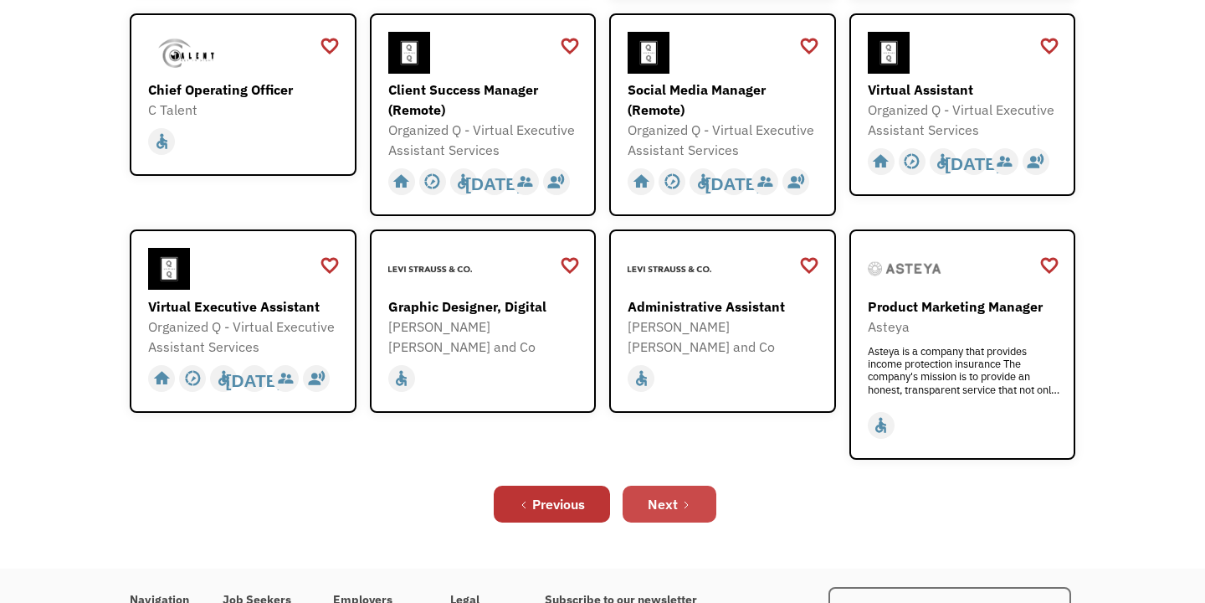
click at [670, 494] on div "Next" at bounding box center [663, 504] width 30 height 20
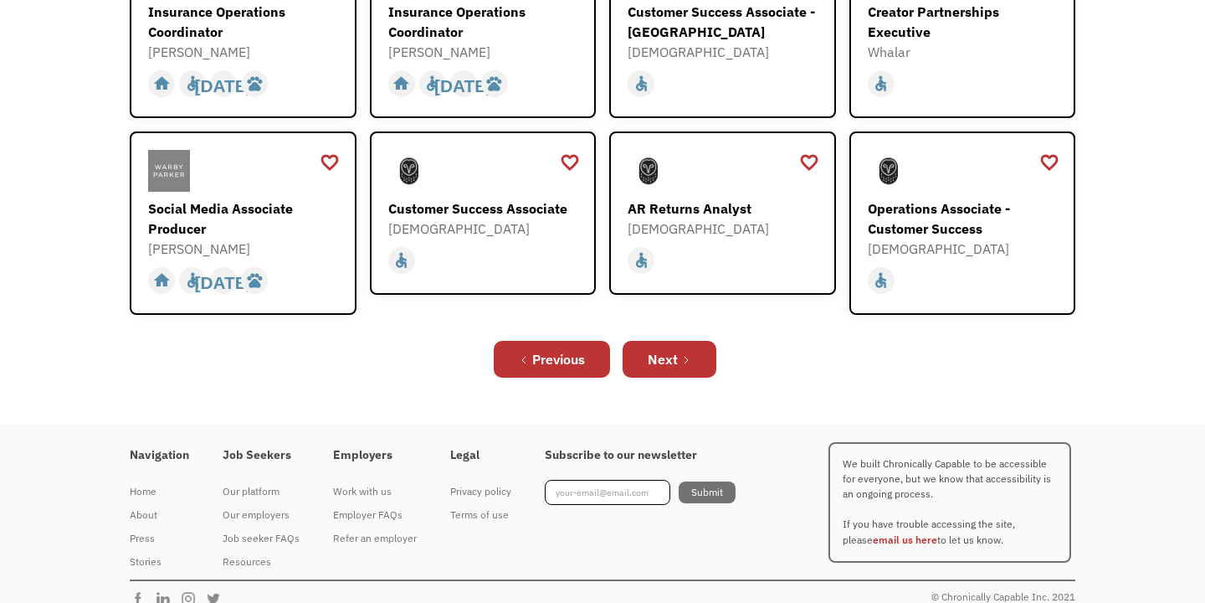
scroll to position [652, 0]
click at [678, 349] on link "Next" at bounding box center [670, 359] width 94 height 37
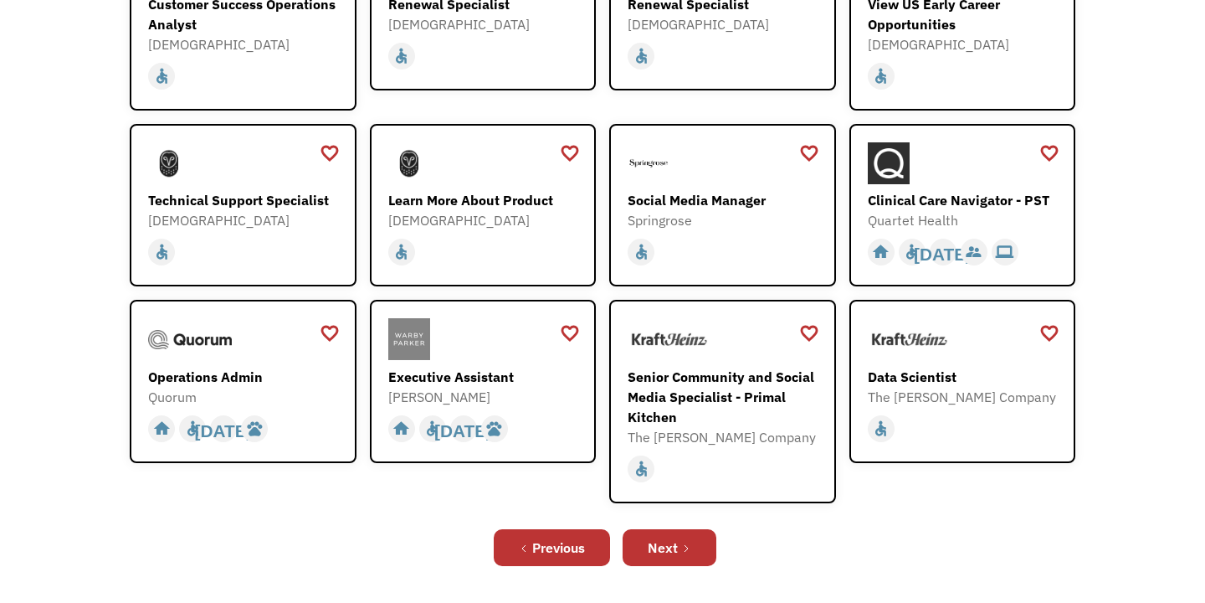
scroll to position [363, 0]
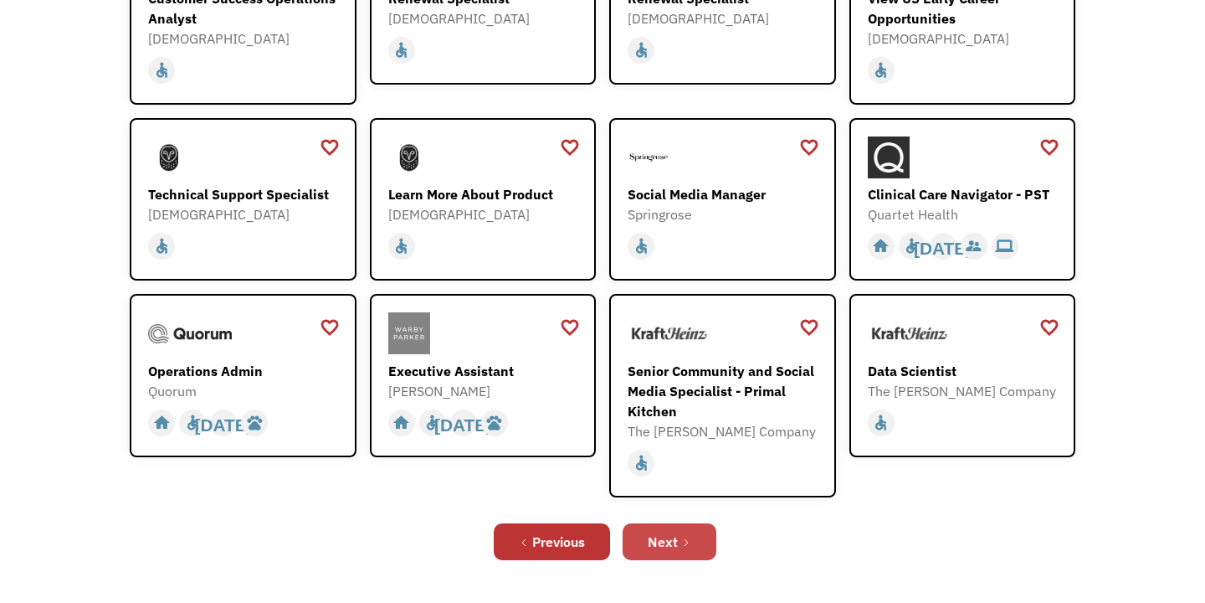
click at [684, 540] on icon "Next Page" at bounding box center [686, 542] width 10 height 10
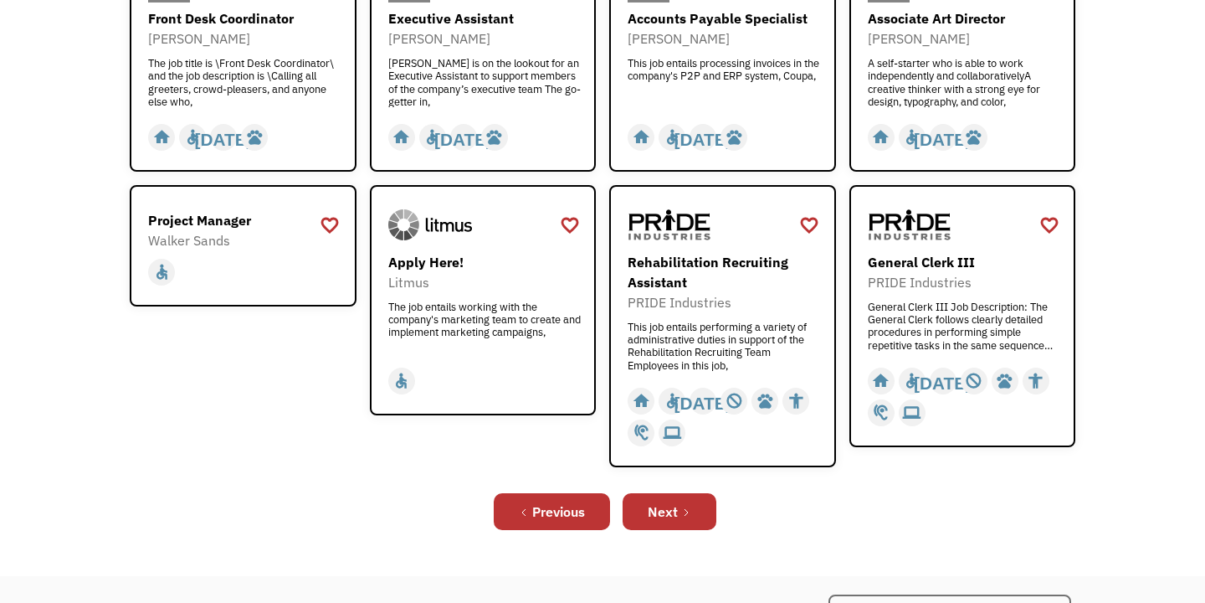
scroll to position [546, 0]
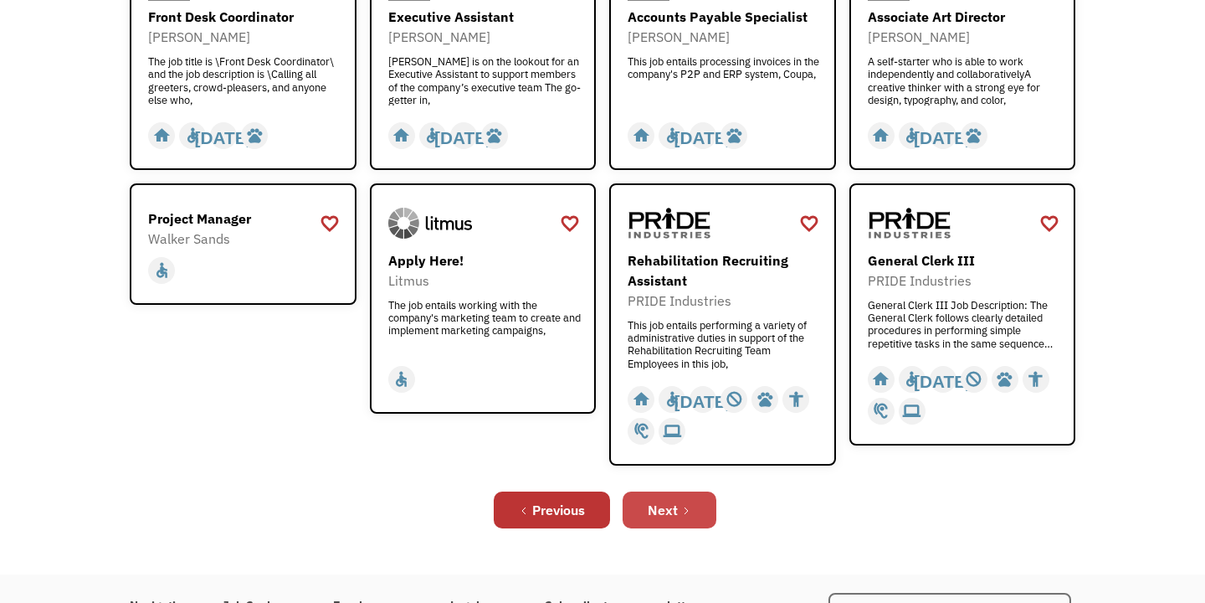
click at [675, 516] on div "Next" at bounding box center [663, 510] width 30 height 20
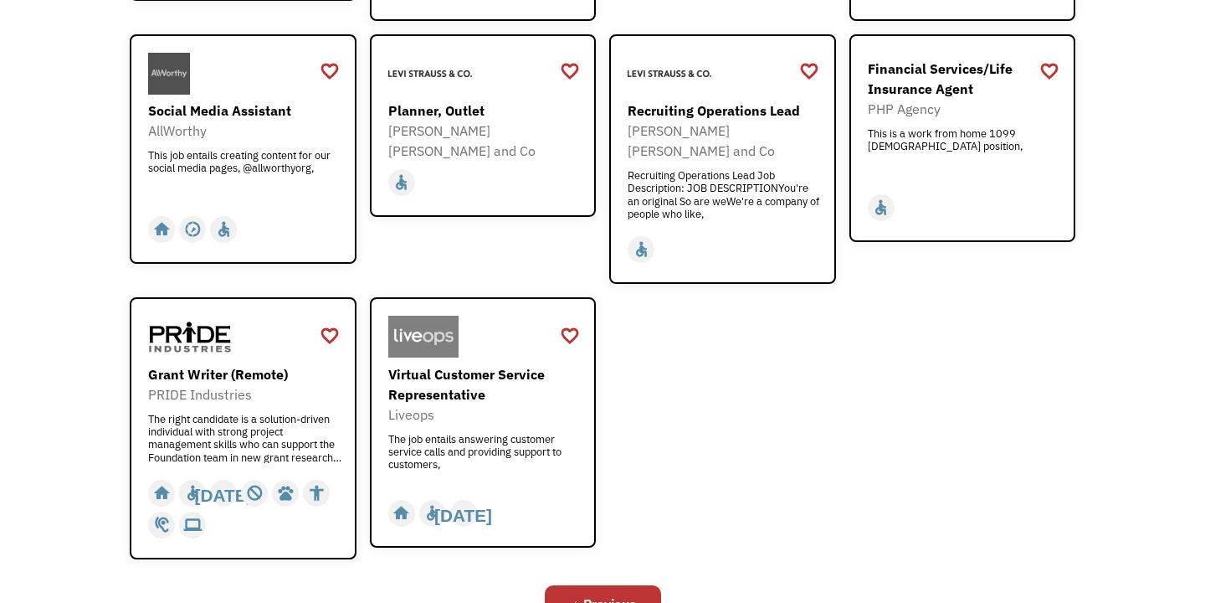
scroll to position [568, 0]
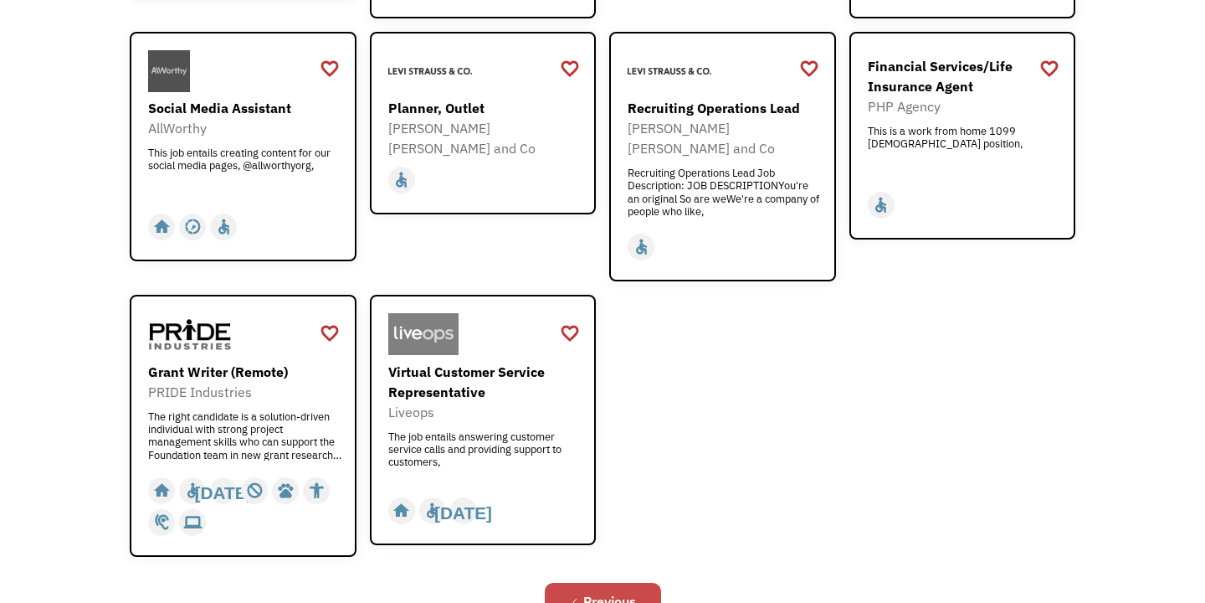
click at [623, 583] on link "Previous" at bounding box center [603, 601] width 116 height 37
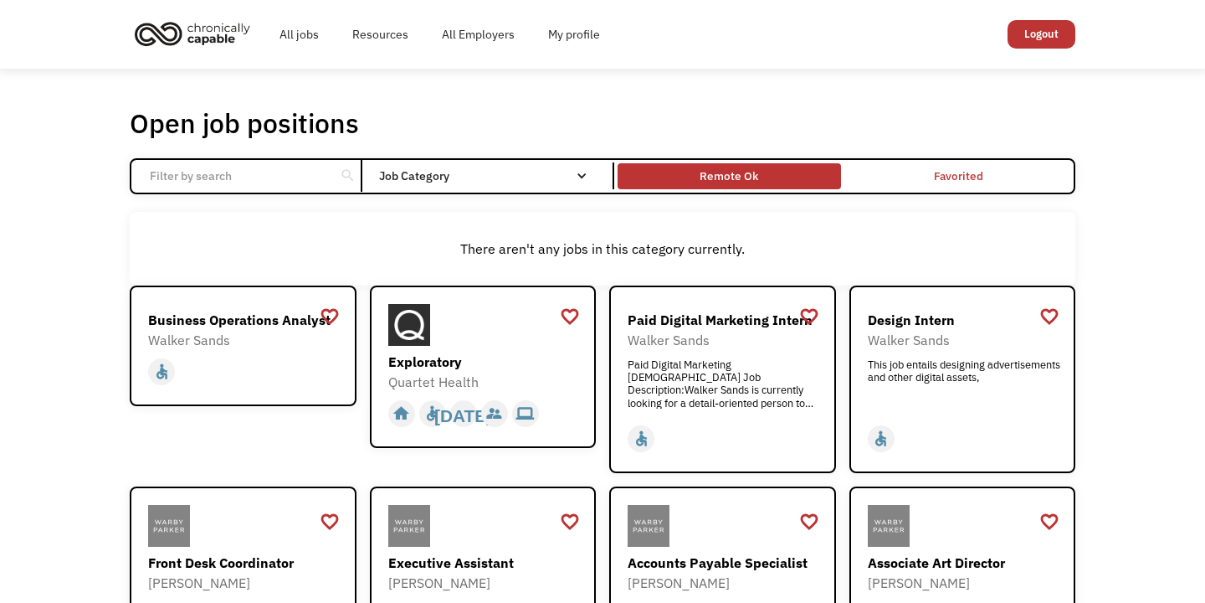
click at [740, 183] on div "Remote Ok" at bounding box center [729, 176] width 59 height 20
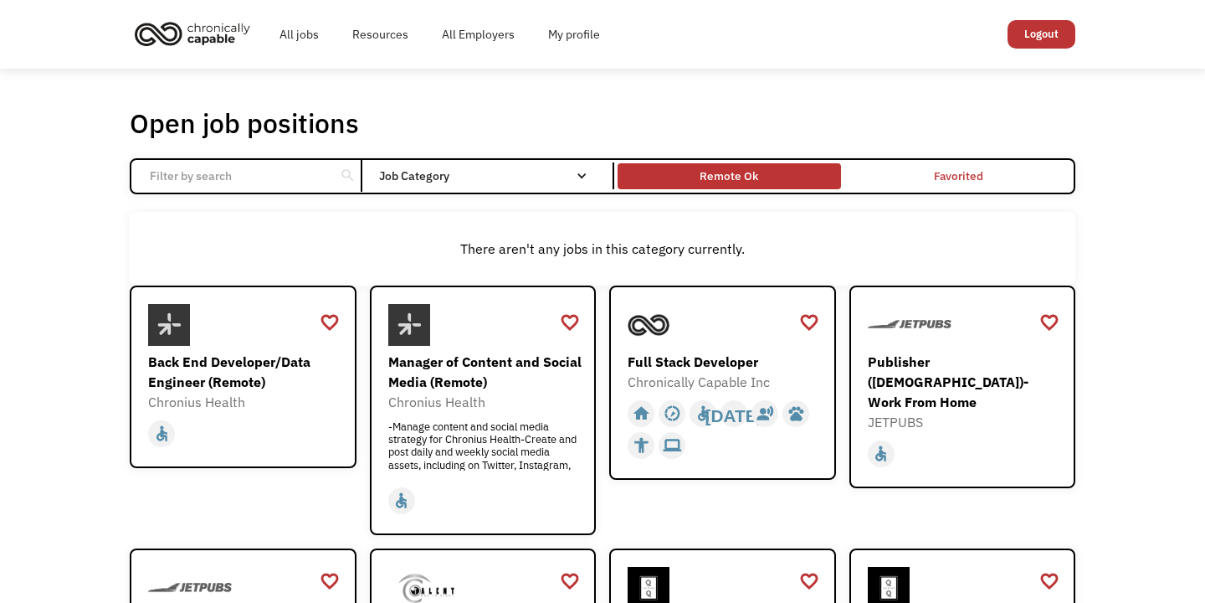
click at [726, 177] on div "Remote Ok" at bounding box center [729, 176] width 59 height 20
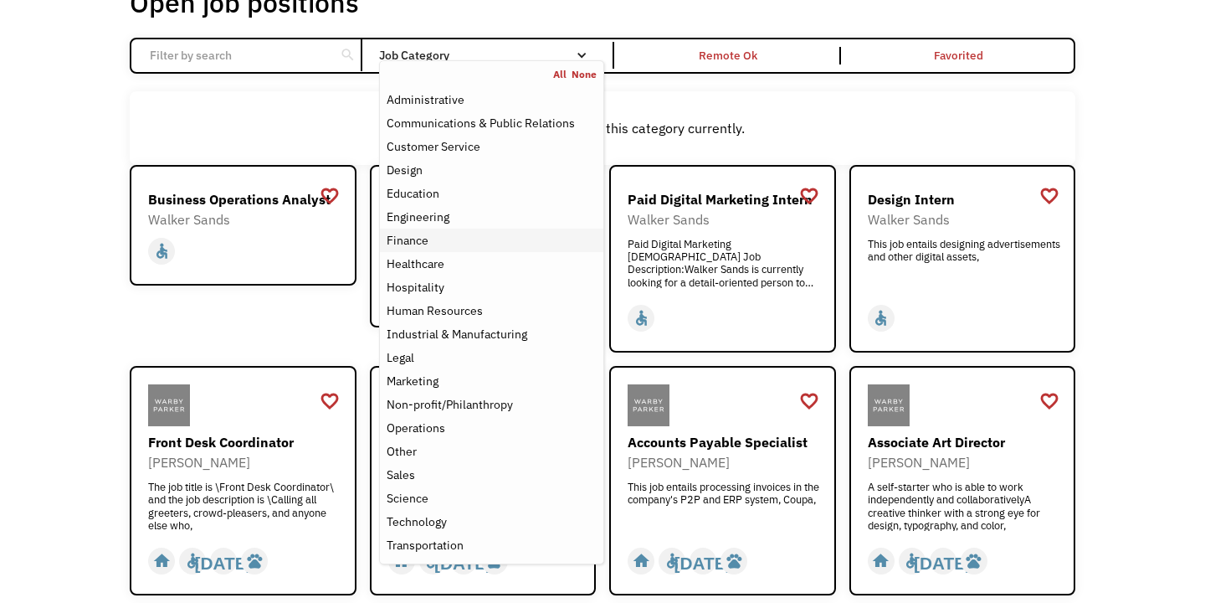
scroll to position [123, 0]
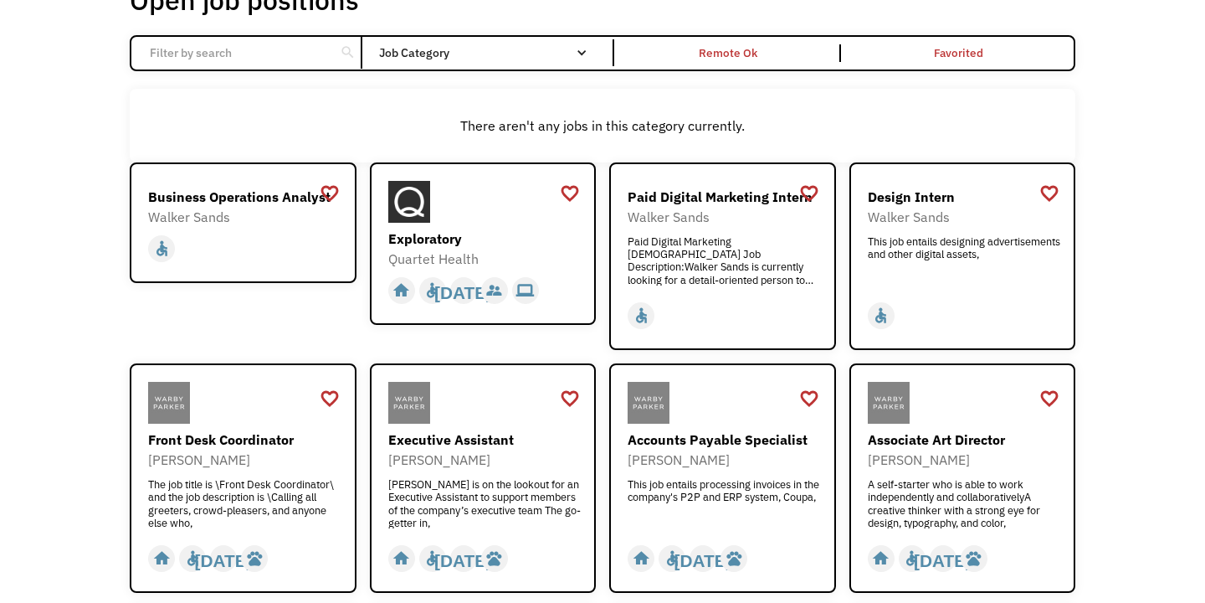
click at [844, 104] on div "There aren't any jobs in this category currently." at bounding box center [603, 125] width 946 height 73
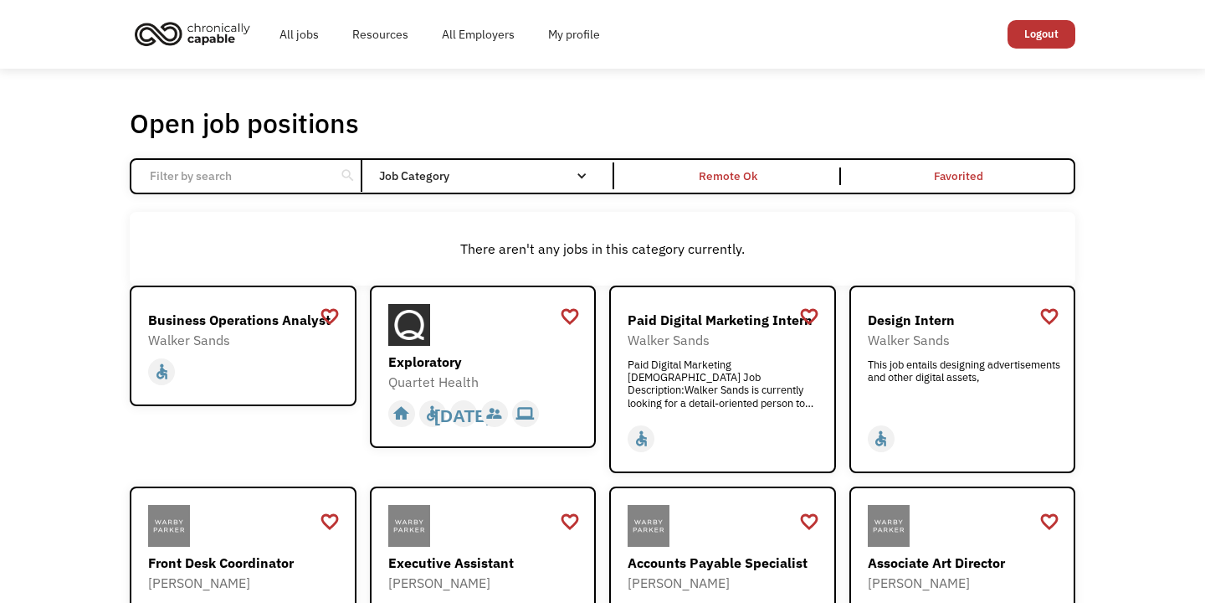
scroll to position [0, 0]
click at [315, 38] on link "All jobs" at bounding box center [299, 35] width 73 height 54
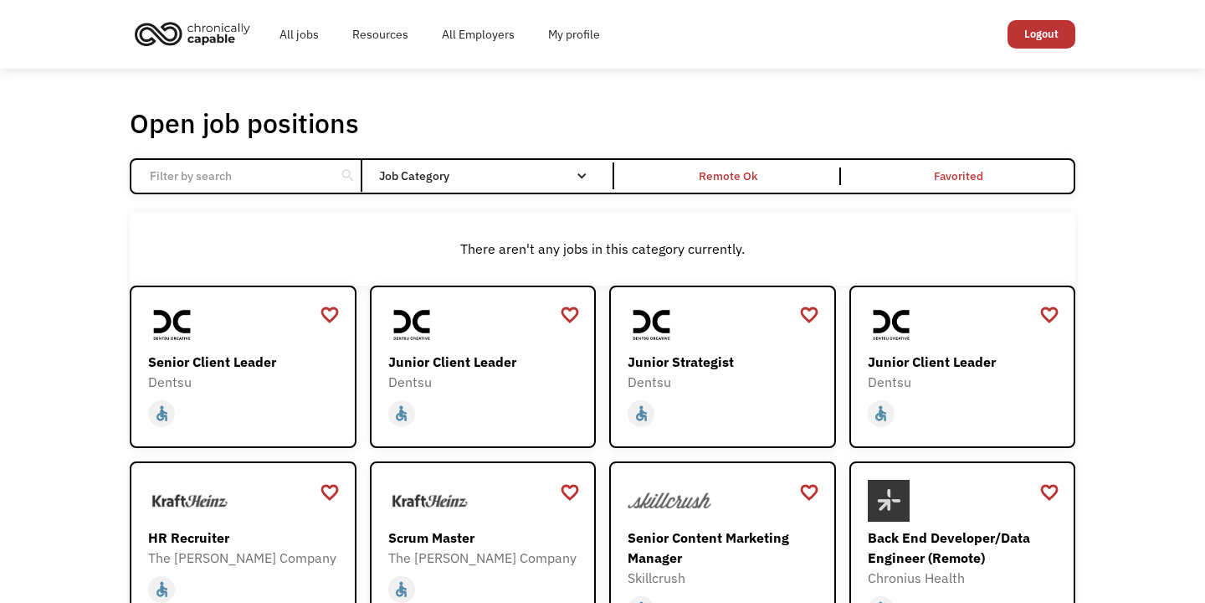
click at [342, 162] on div "search" at bounding box center [246, 176] width 231 height 32
click at [325, 178] on input "Email Form" at bounding box center [233, 176] width 187 height 32
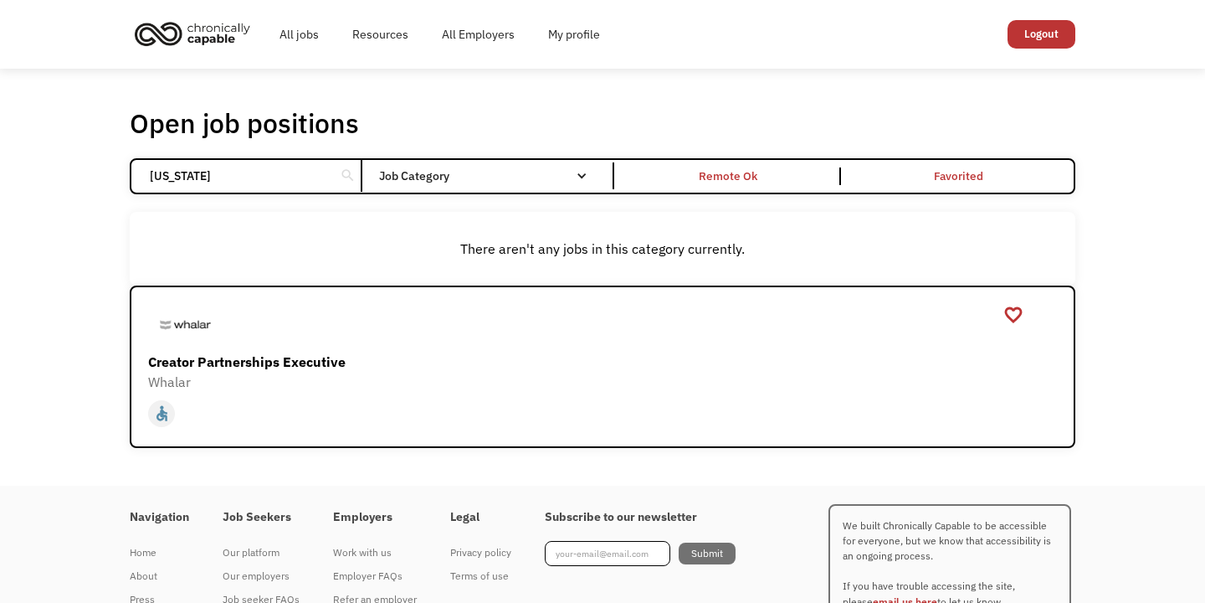
click input "Email Form" at bounding box center [0, 0] width 0 height 0
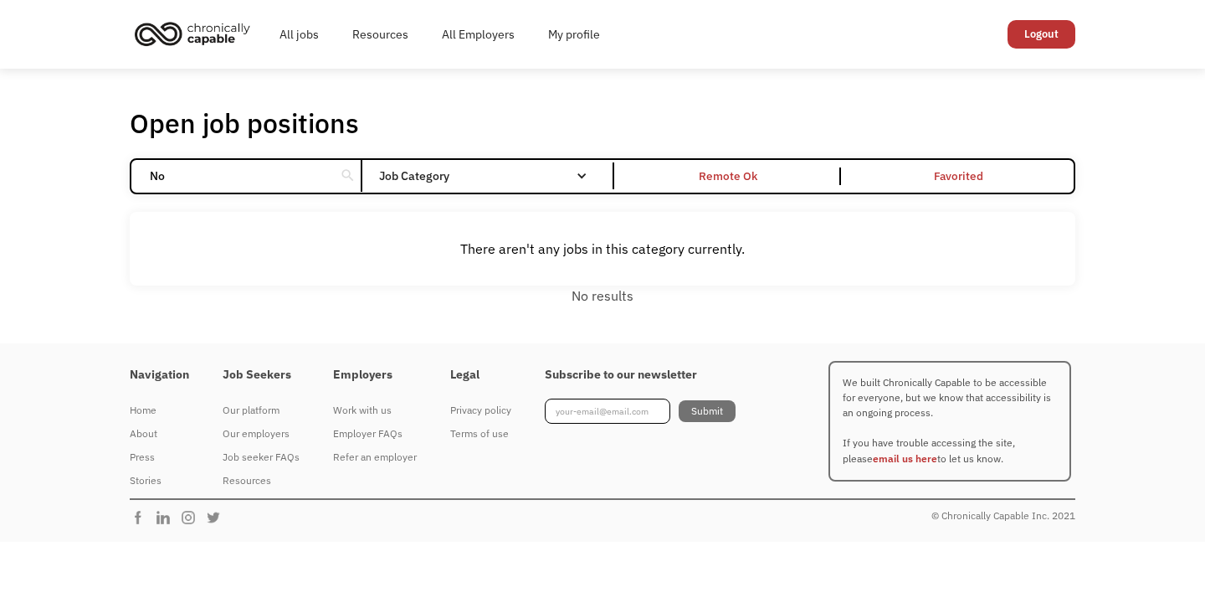
type input "N"
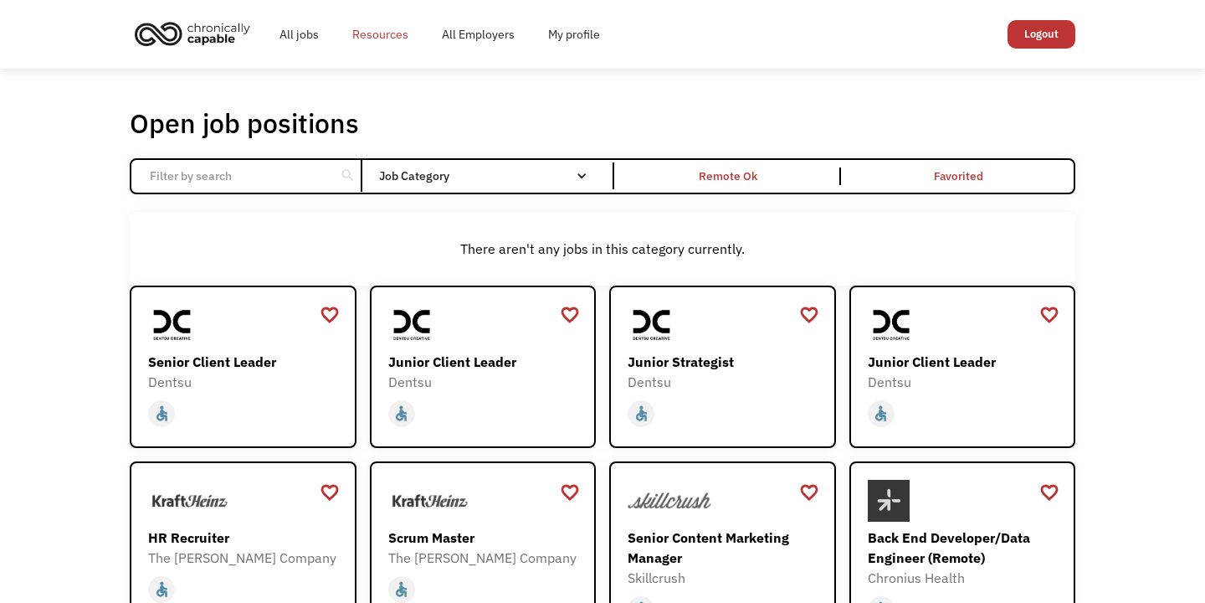
click at [388, 37] on link "Resources" at bounding box center [381, 35] width 90 height 54
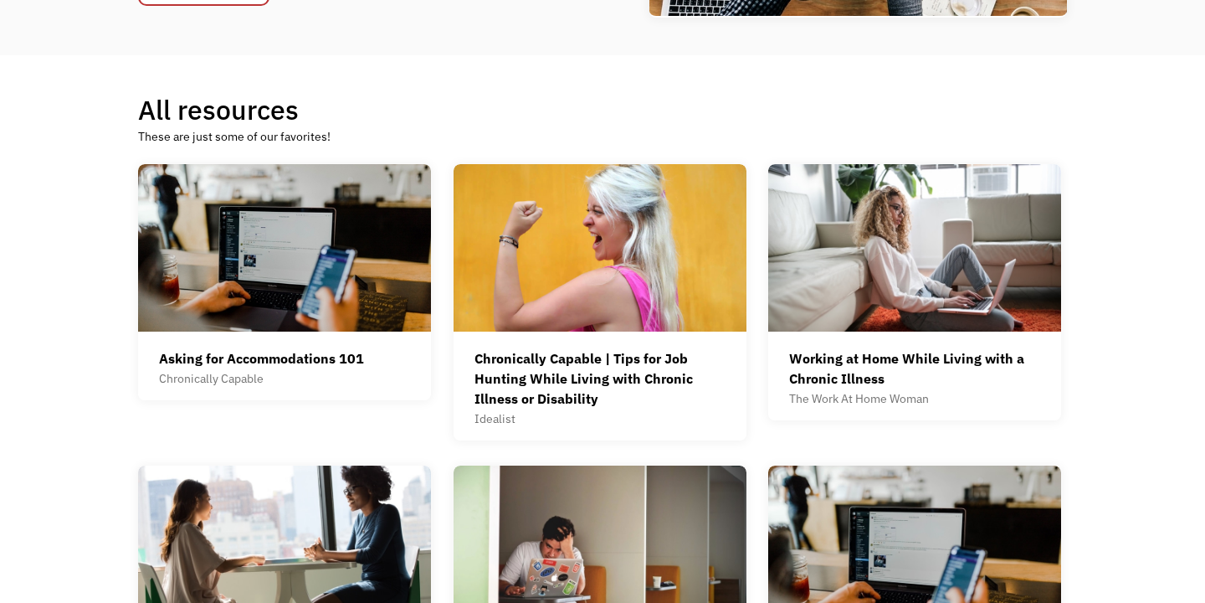
scroll to position [365, 0]
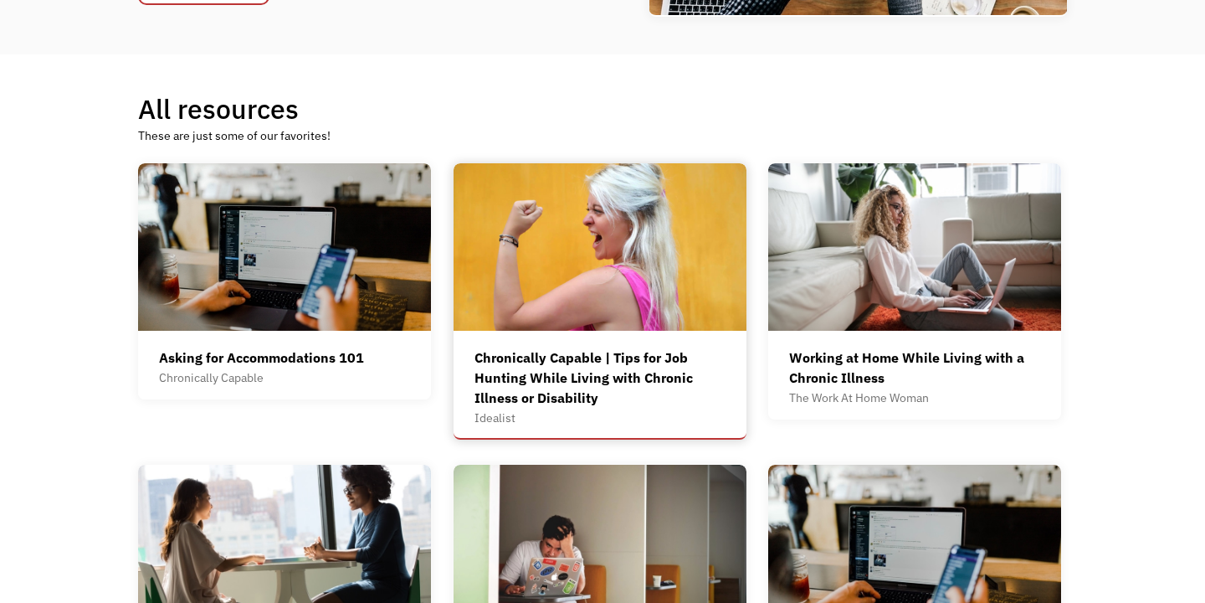
click at [625, 358] on div "Chronically Capable | Tips for Job Hunting While Living with Chronic Illness or…" at bounding box center [600, 377] width 251 height 60
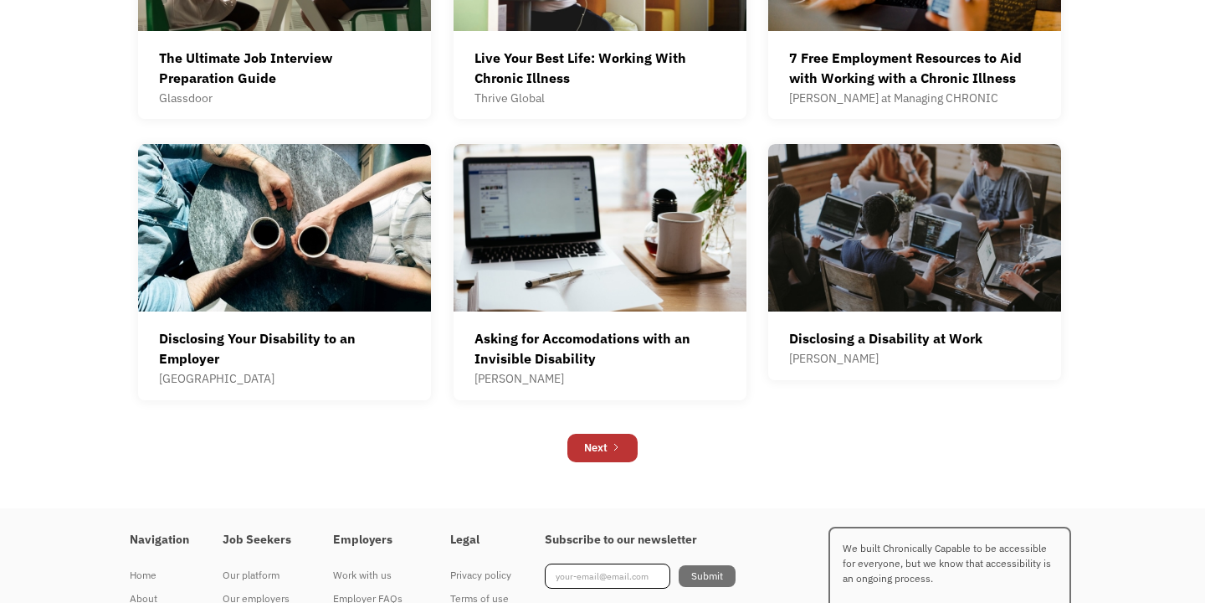
scroll to position [968, 0]
